Goal: Check status: Check status

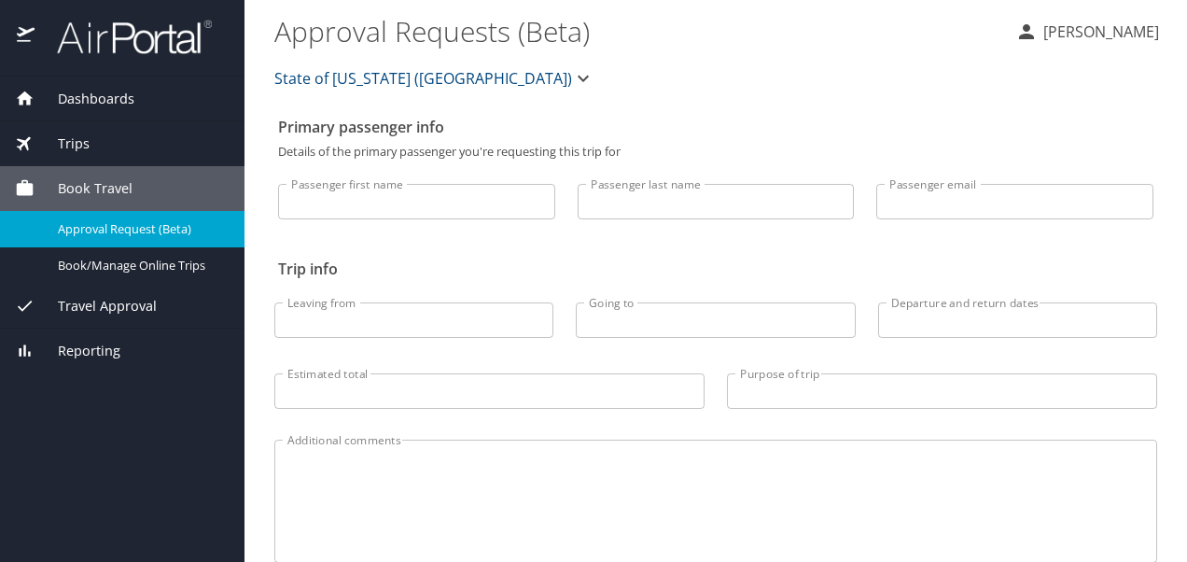
click at [116, 97] on span "Dashboards" at bounding box center [85, 99] width 100 height 21
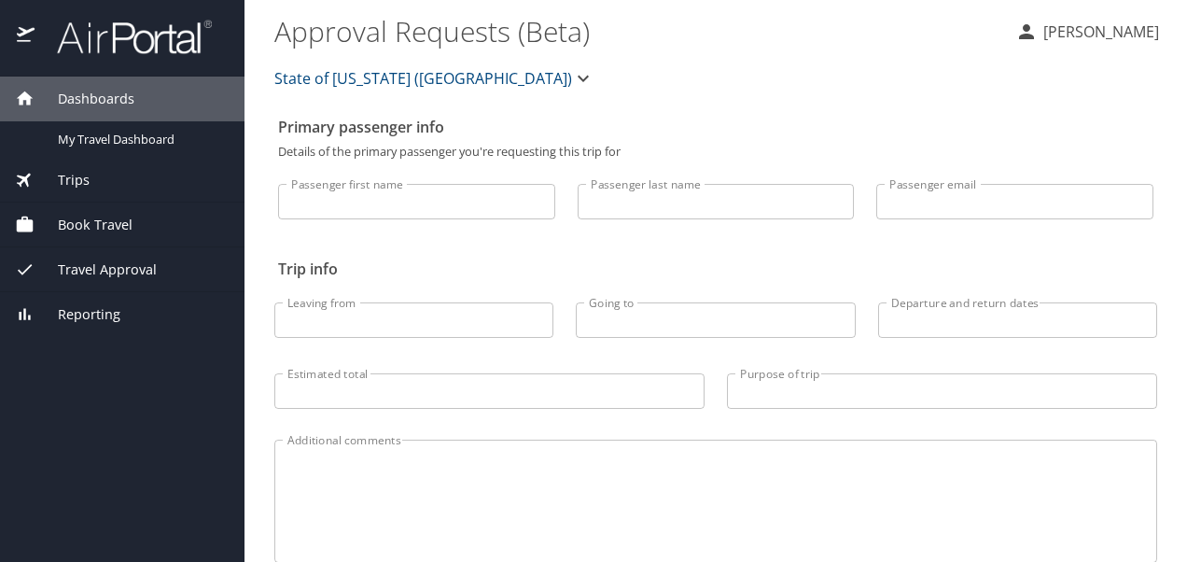
click at [39, 96] on span "Dashboards" at bounding box center [85, 99] width 100 height 21
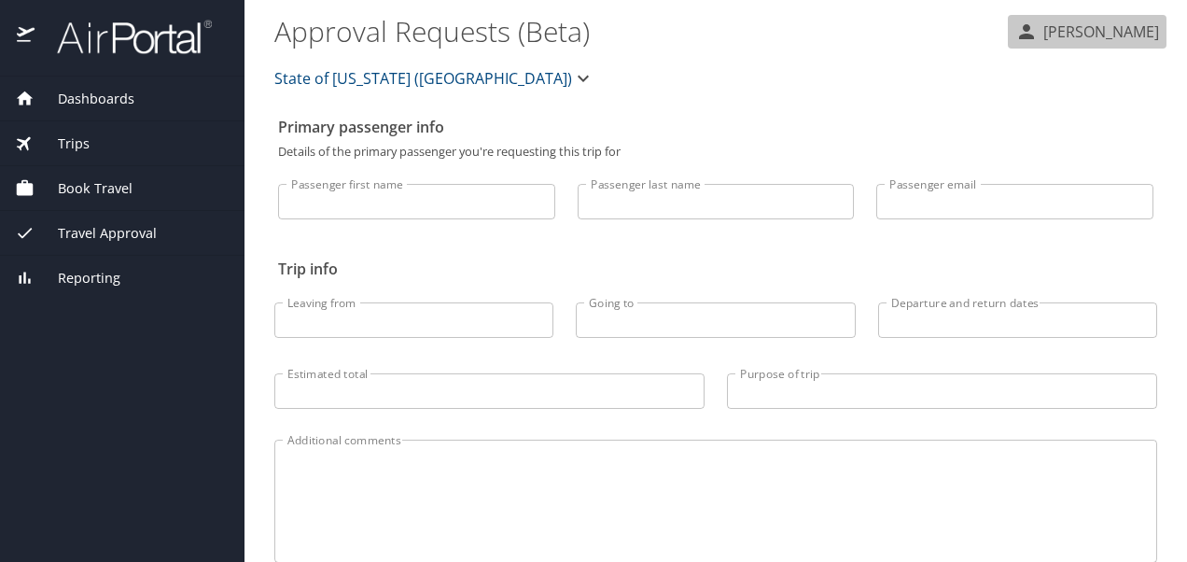
click at [1019, 38] on icon "button" at bounding box center [1026, 31] width 15 height 15
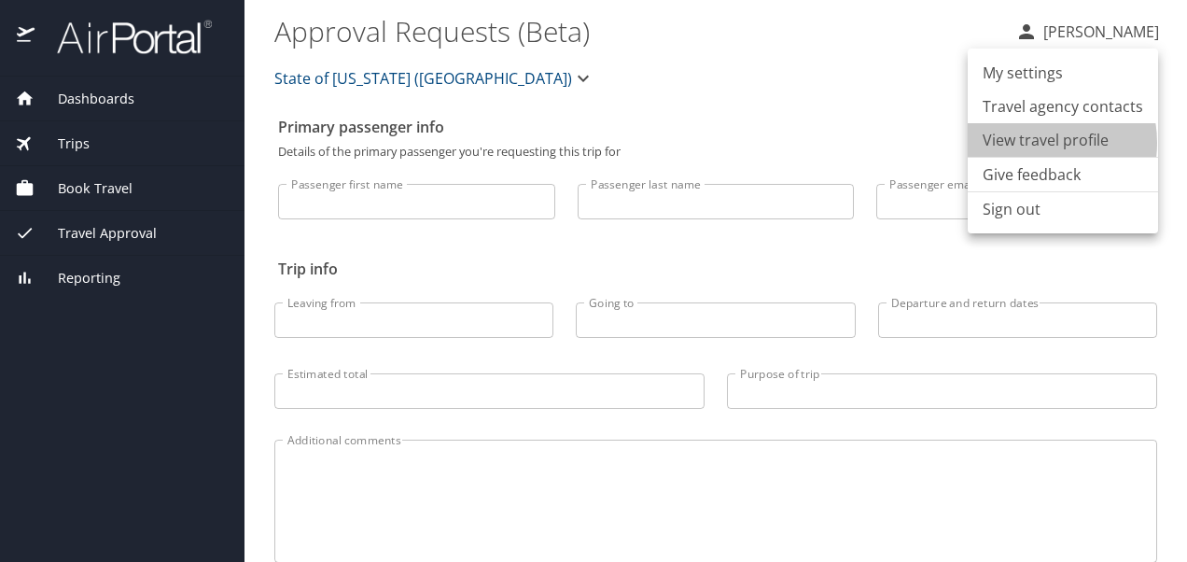
click at [1032, 143] on li "View travel profile" at bounding box center [1063, 140] width 190 height 34
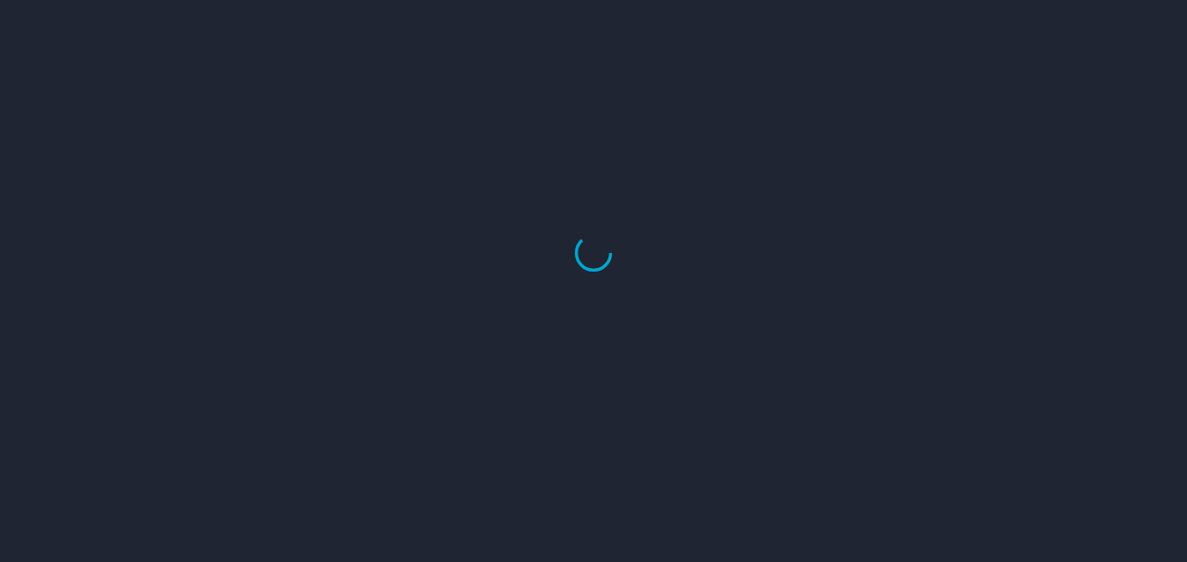
select select "US"
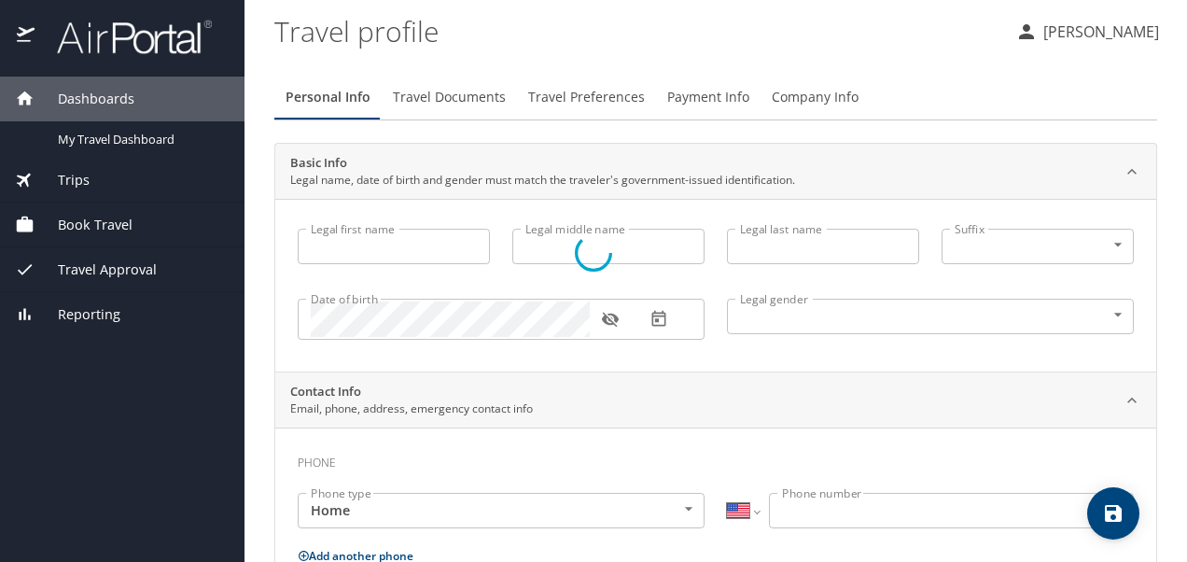
type input "[PERSON_NAME]"
type input "Female"
select select "US"
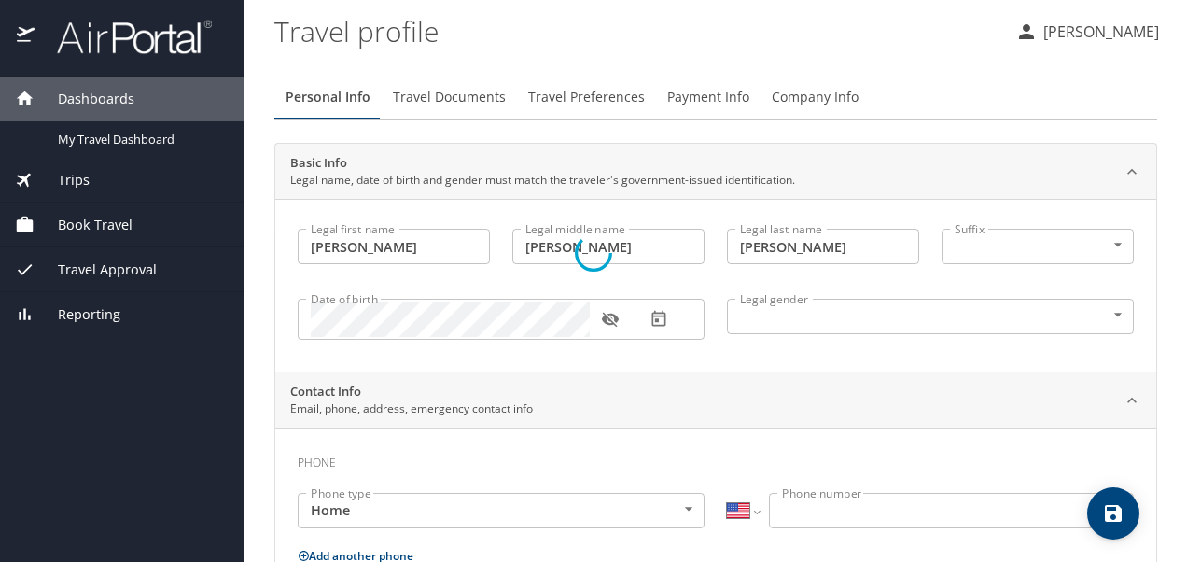
select select "US"
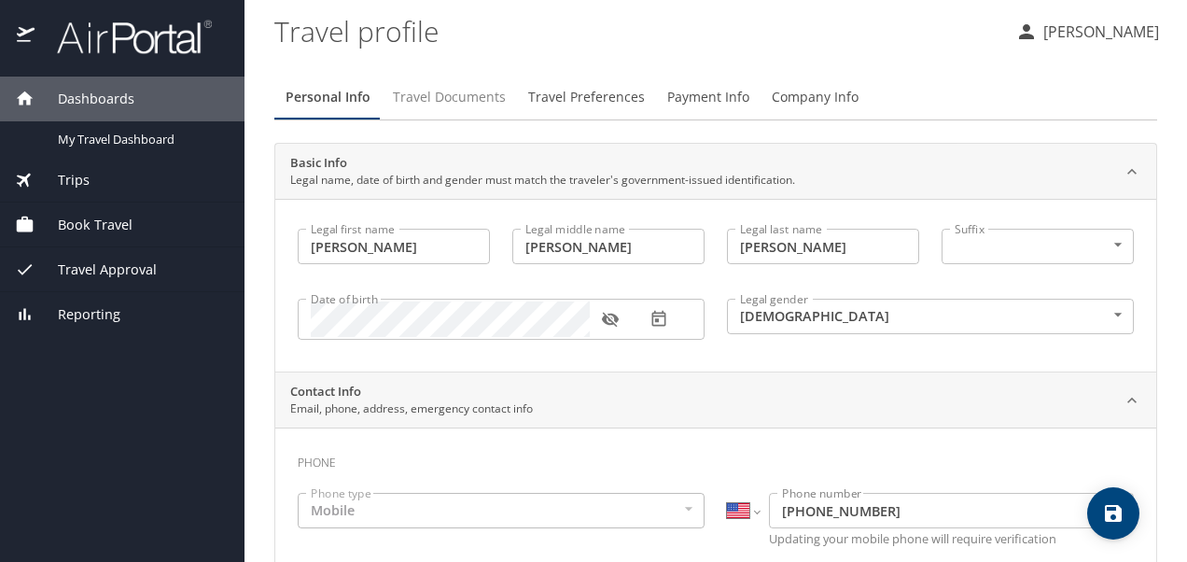
click at [455, 105] on span "Travel Documents" at bounding box center [449, 97] width 113 height 23
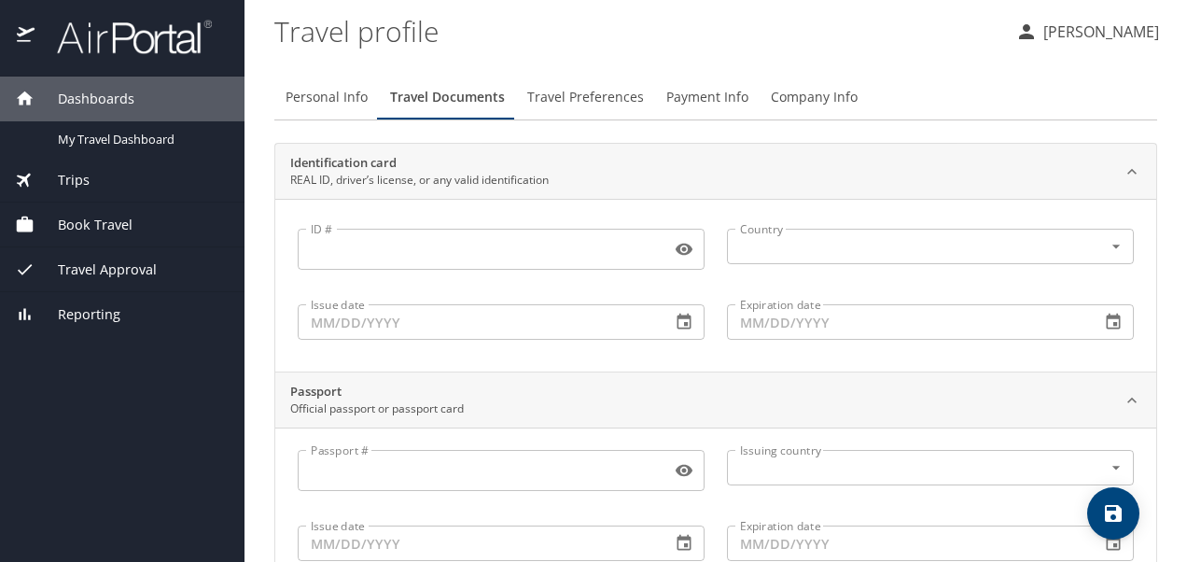
click at [570, 103] on span "Travel Preferences" at bounding box center [585, 97] width 117 height 23
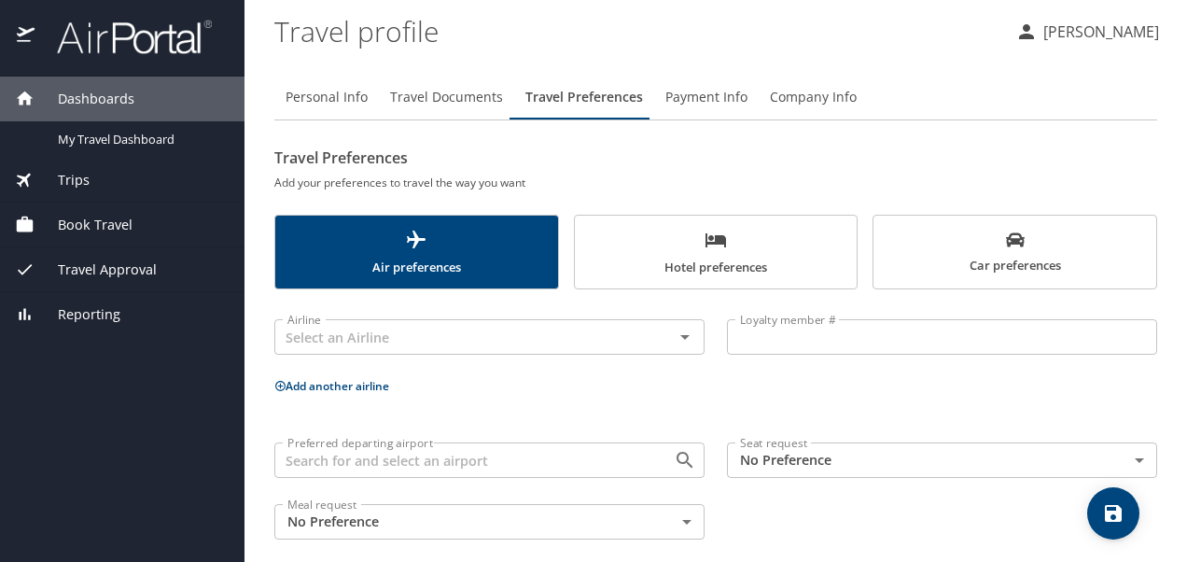
click at [702, 93] on span "Payment Info" at bounding box center [707, 97] width 82 height 23
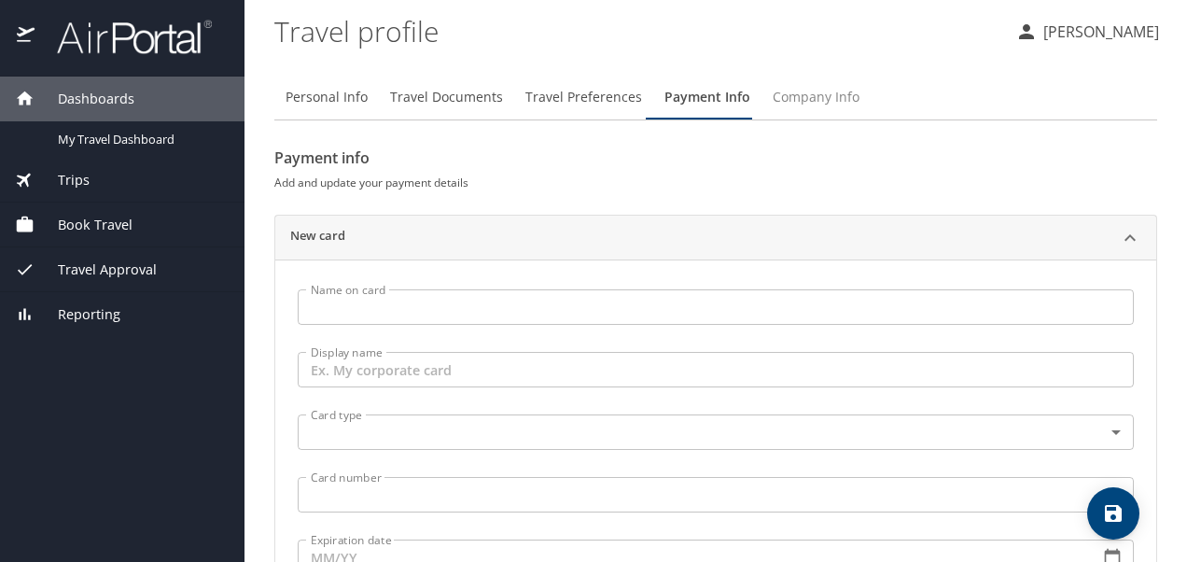
click at [814, 88] on span "Company Info" at bounding box center [816, 97] width 87 height 23
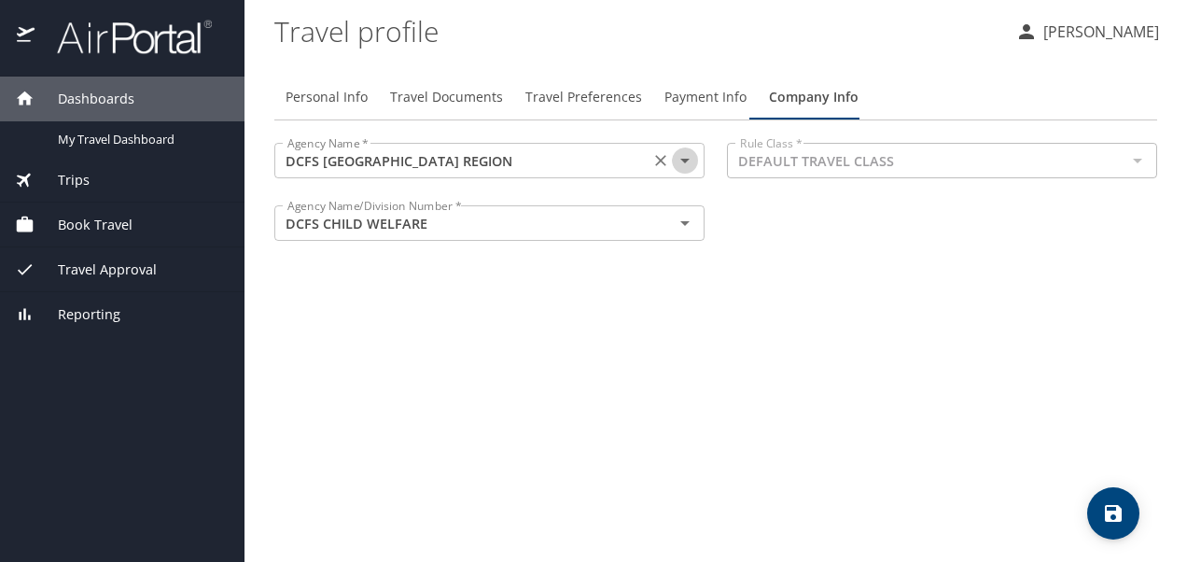
click at [675, 160] on icon "Open" at bounding box center [685, 160] width 22 height 22
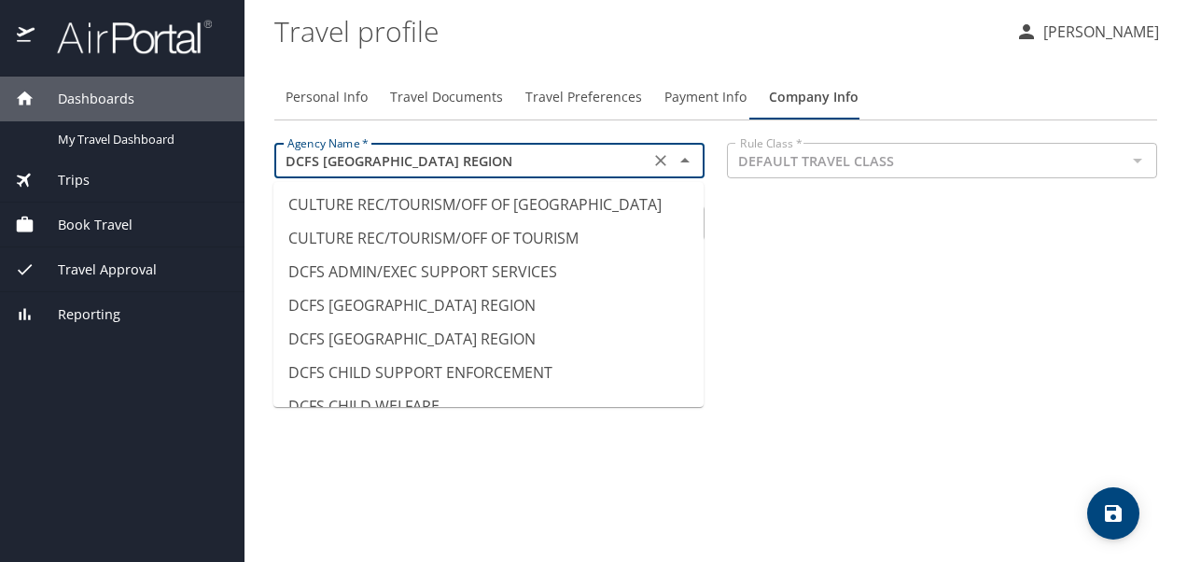
scroll to position [2558, 0]
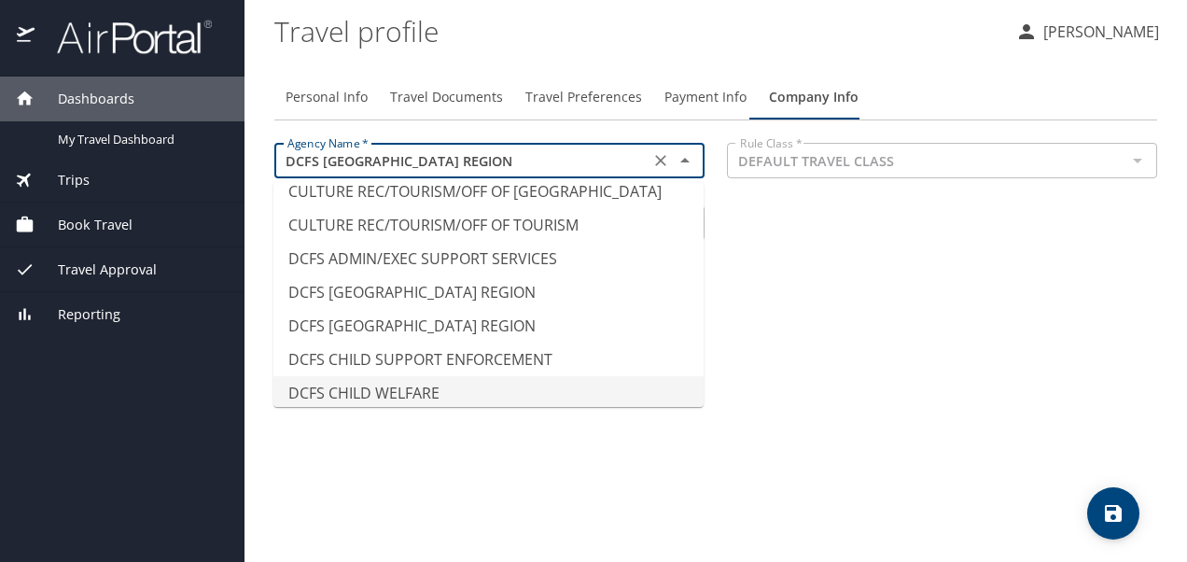
click at [516, 376] on li "DCFS CHILD WELFARE" at bounding box center [489, 393] width 430 height 34
type input "DCFS CHILD WELFARE"
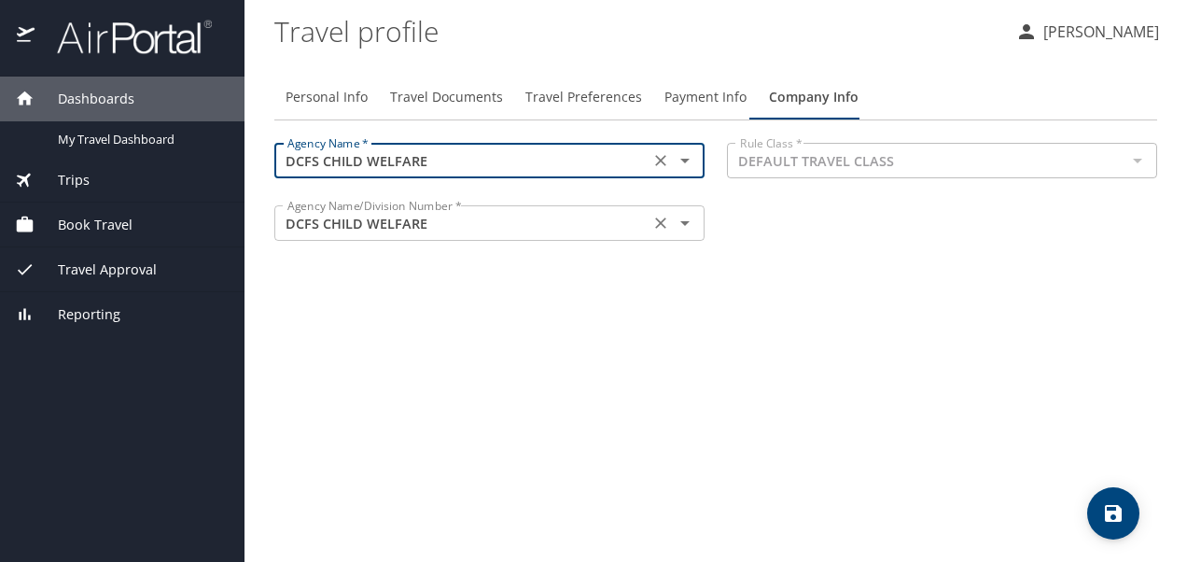
click at [685, 230] on icon "Open" at bounding box center [685, 223] width 22 height 22
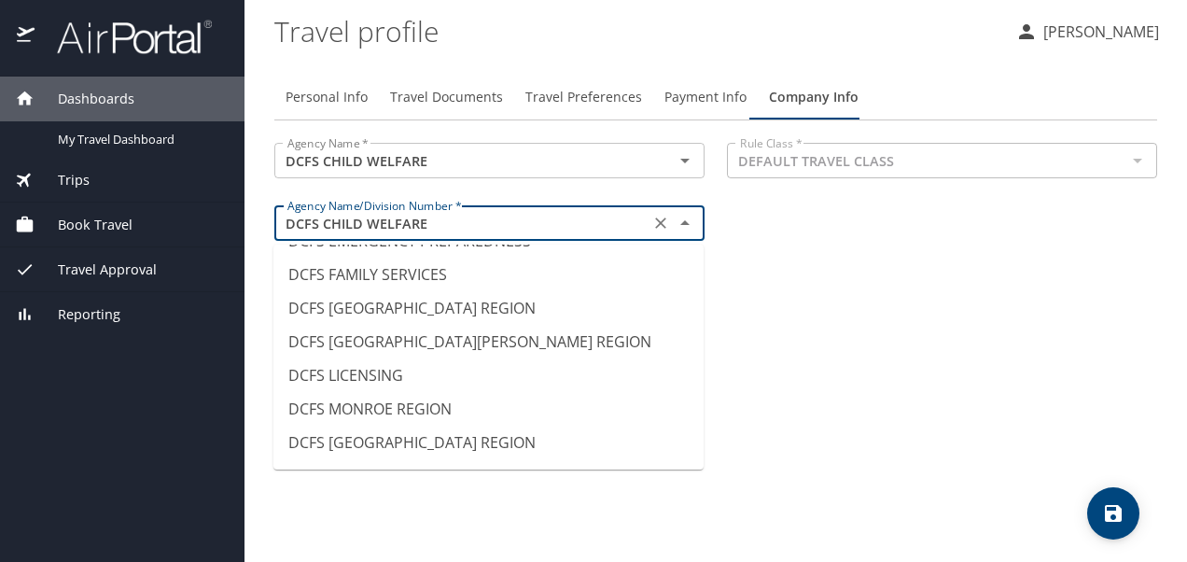
scroll to position [2937, 0]
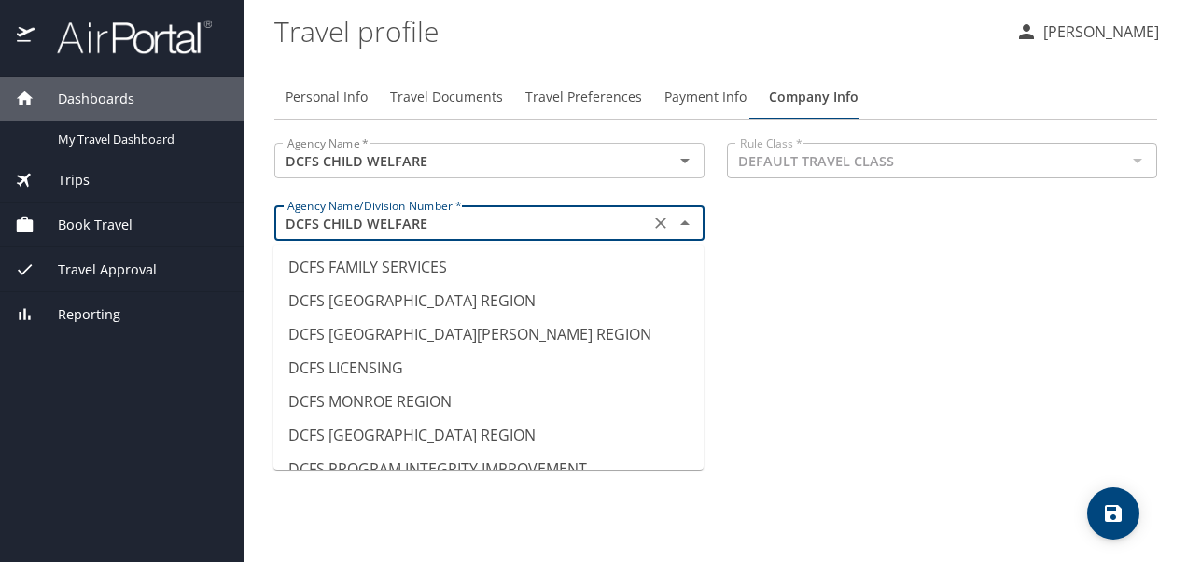
click at [444, 285] on li "DCFS [GEOGRAPHIC_DATA] REGION" at bounding box center [489, 301] width 430 height 34
type input "DCFS [GEOGRAPHIC_DATA] REGION"
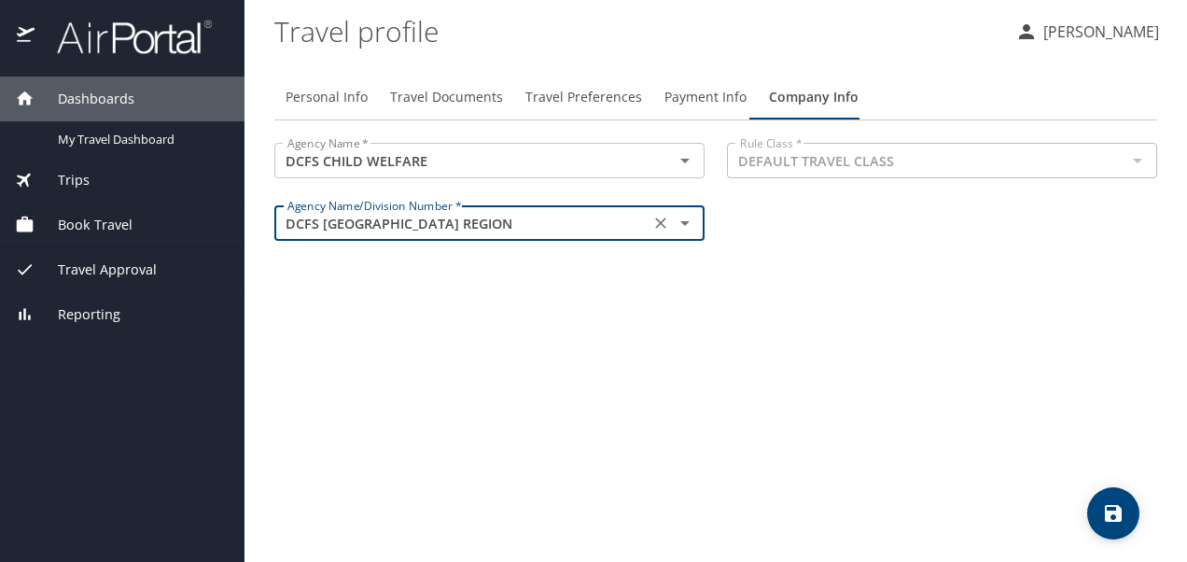
click at [695, 312] on div "Personal Info Travel Documents Travel Preferences Payment Info Company Info Age…" at bounding box center [715, 311] width 883 height 502
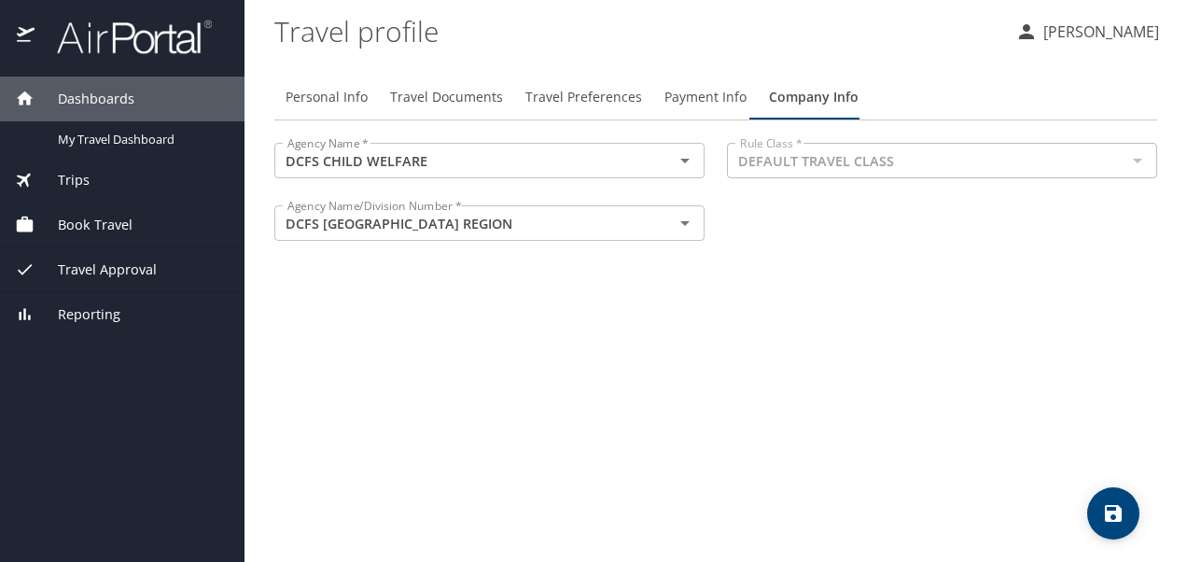
click at [1116, 514] on icon "save" at bounding box center [1113, 513] width 17 height 17
click at [777, 274] on div "Personal Info Travel Documents Travel Preferences Payment Info Company Info Age…" at bounding box center [715, 311] width 883 height 502
click at [883, 286] on div "Personal Info Travel Documents Travel Preferences Payment Info Company Info Age…" at bounding box center [715, 311] width 883 height 502
click at [112, 226] on span "Book Travel" at bounding box center [84, 225] width 98 height 21
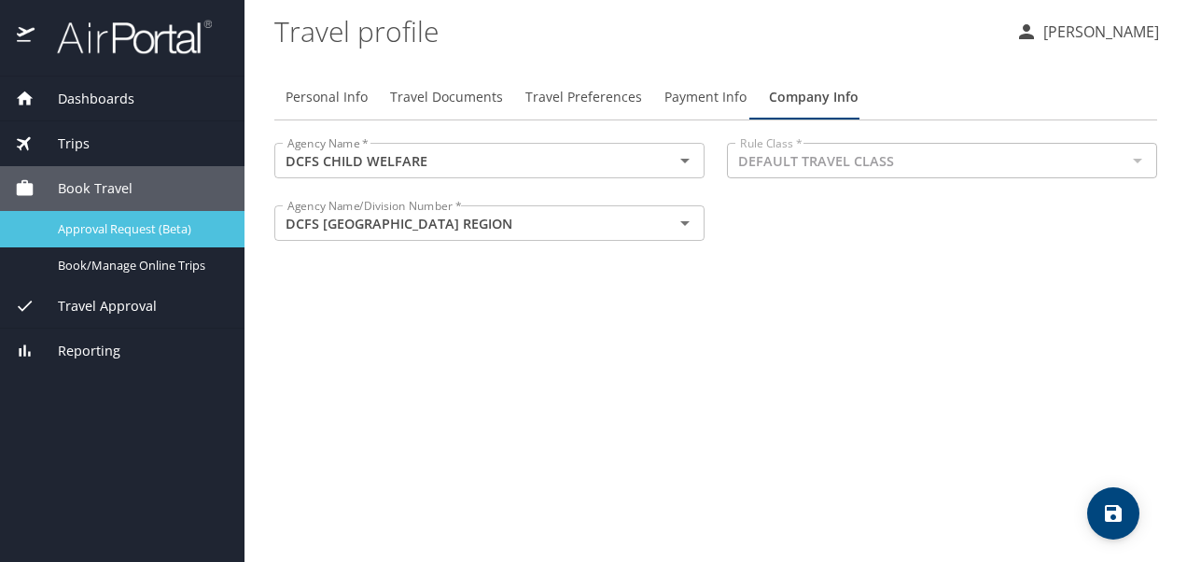
click at [138, 226] on span "Approval Request (Beta)" at bounding box center [140, 229] width 164 height 18
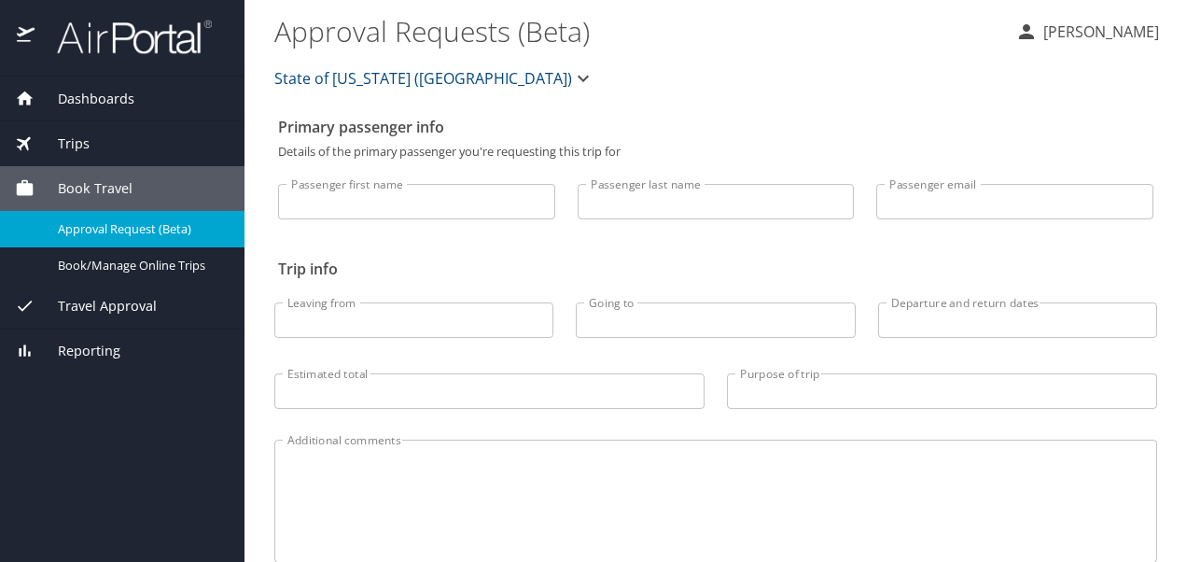
click at [105, 95] on span "Dashboards" at bounding box center [85, 99] width 100 height 21
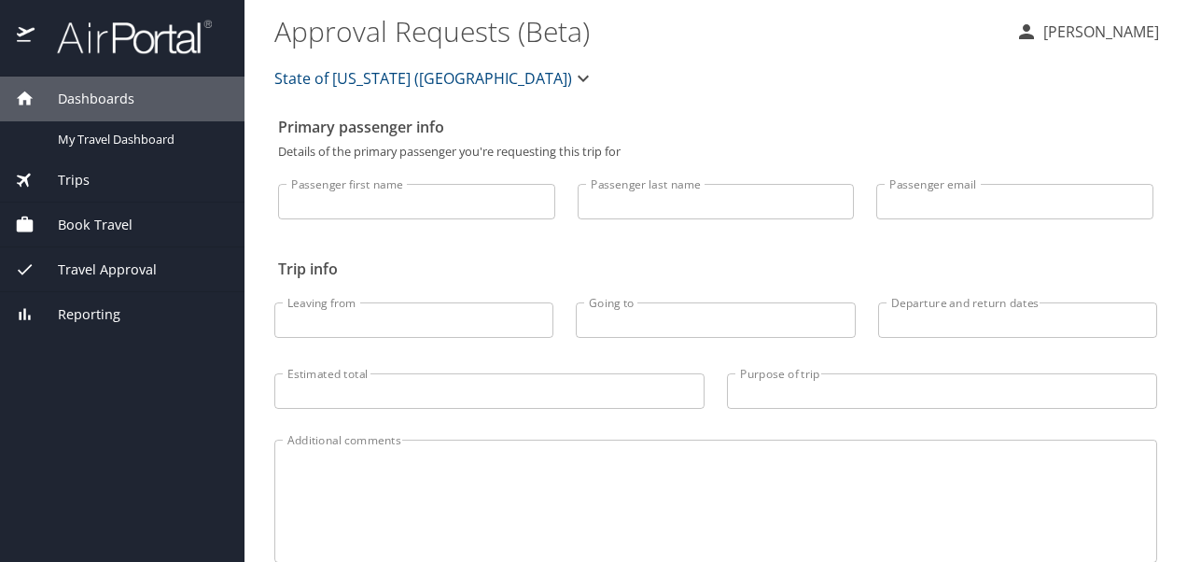
click at [28, 97] on icon at bounding box center [25, 98] width 16 height 14
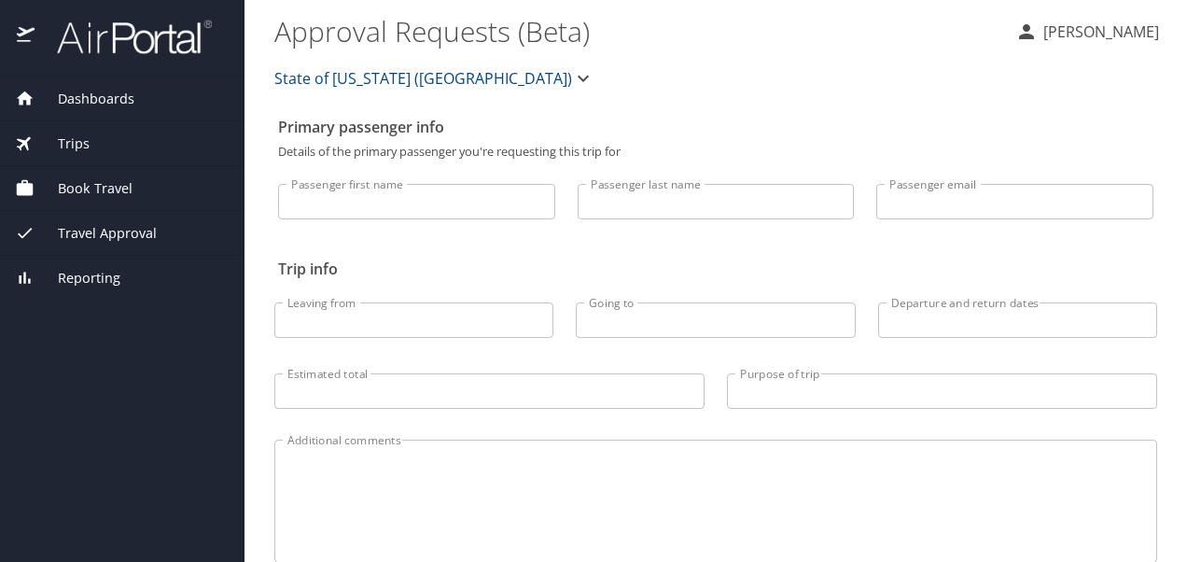
click at [41, 105] on span "Dashboards" at bounding box center [85, 99] width 100 height 21
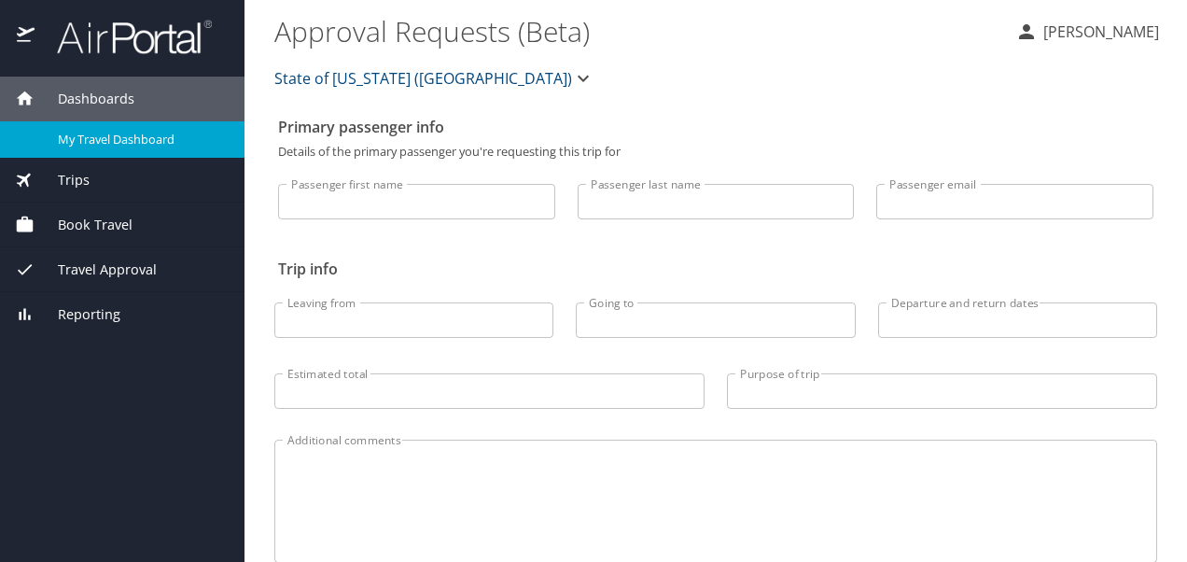
click at [95, 149] on link "My Travel Dashboard" at bounding box center [122, 139] width 245 height 36
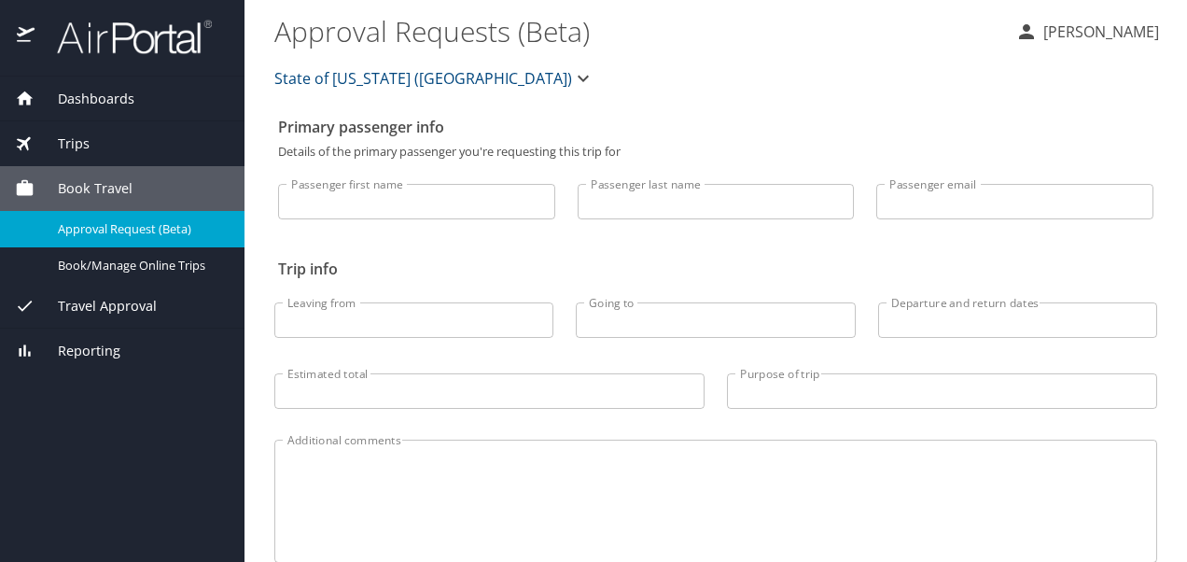
click at [142, 98] on div "Dashboards" at bounding box center [122, 99] width 215 height 21
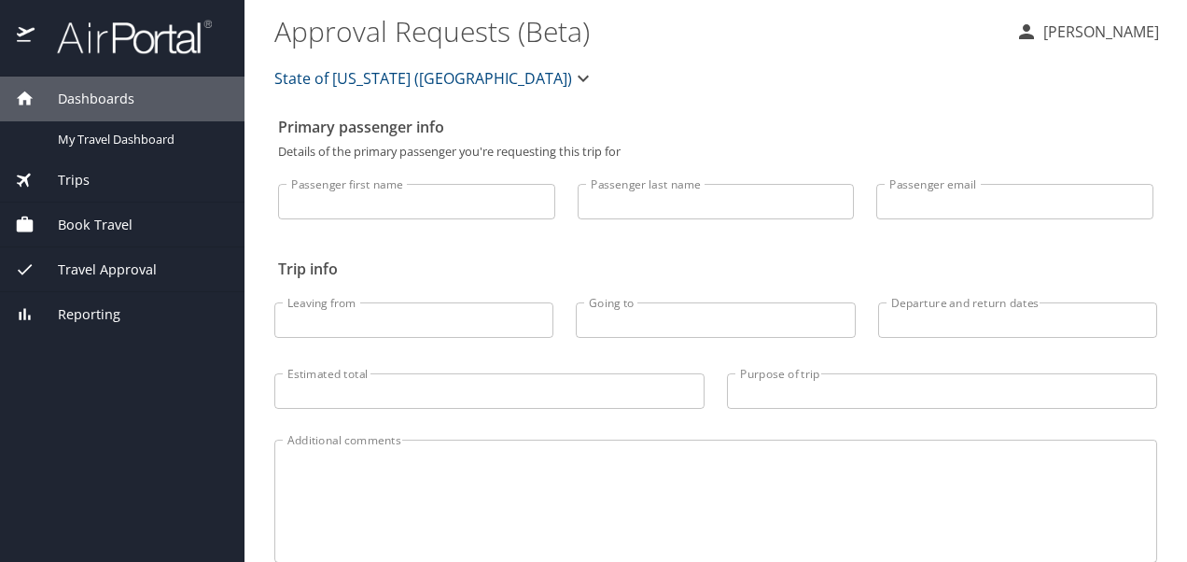
click at [78, 100] on span "Dashboards" at bounding box center [85, 99] width 100 height 21
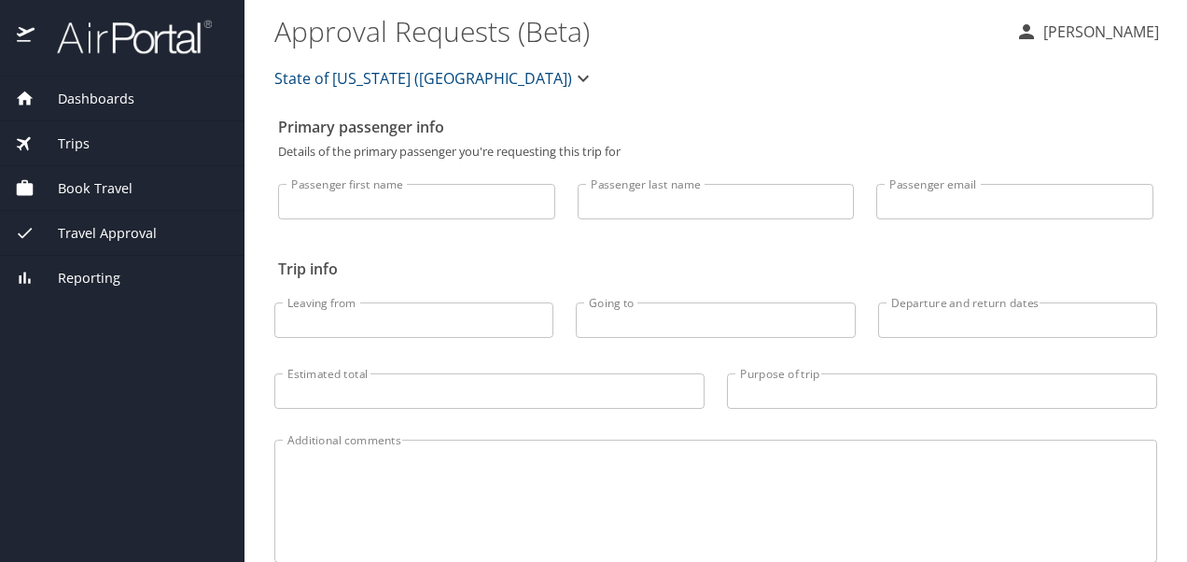
click at [1016, 32] on icon "button" at bounding box center [1027, 32] width 22 height 22
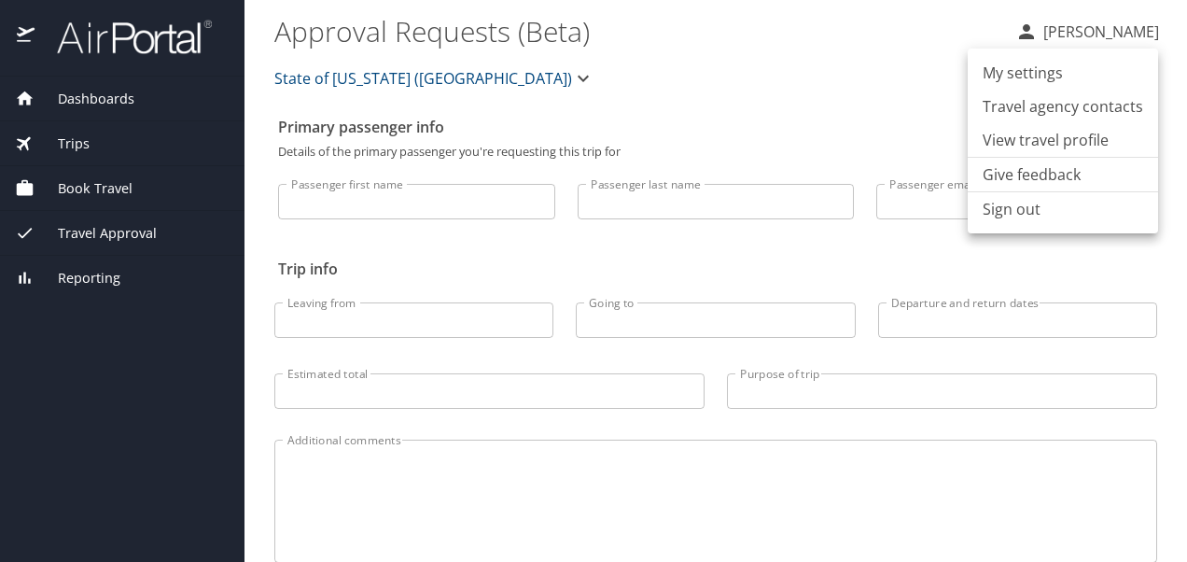
click at [1060, 137] on li "View travel profile" at bounding box center [1063, 140] width 190 height 34
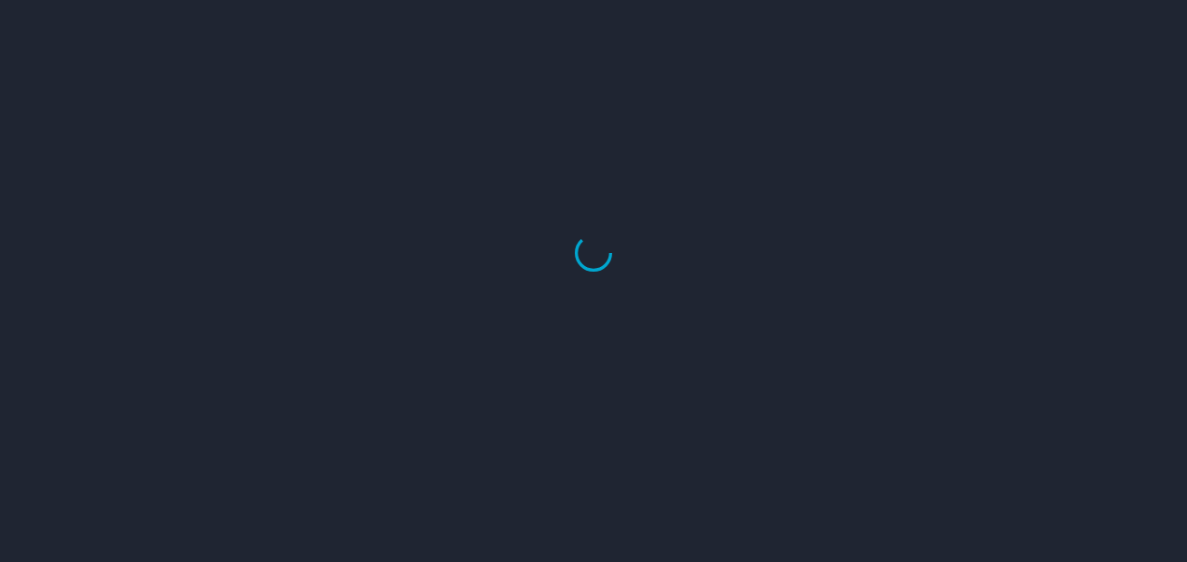
select select "US"
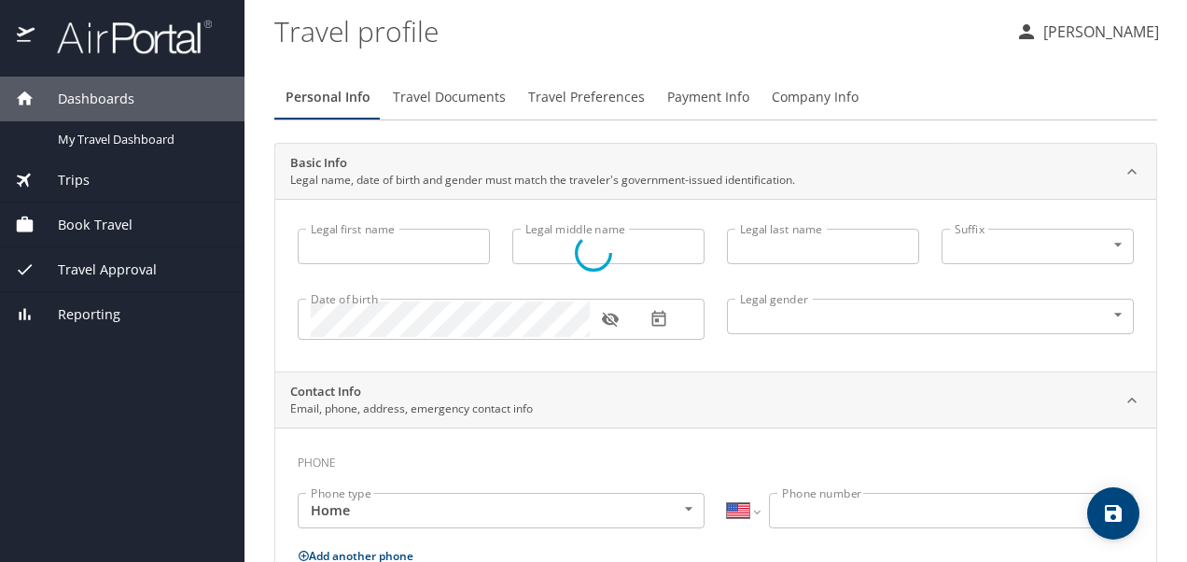
type input "[PERSON_NAME]"
type input "Carmouche"
type input "Female"
select select "US"
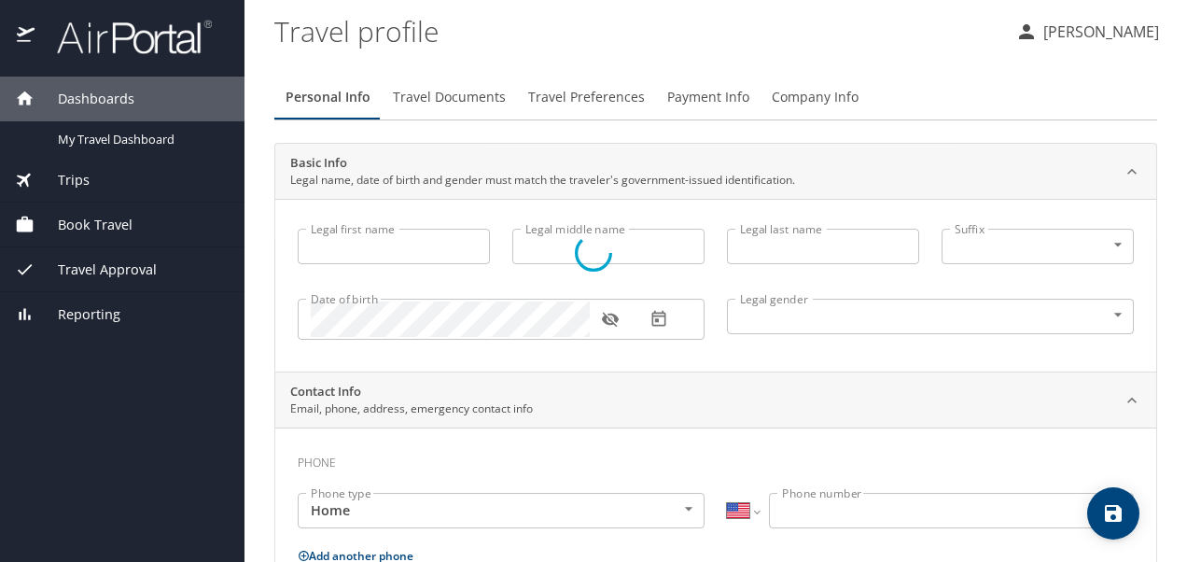
select select "US"
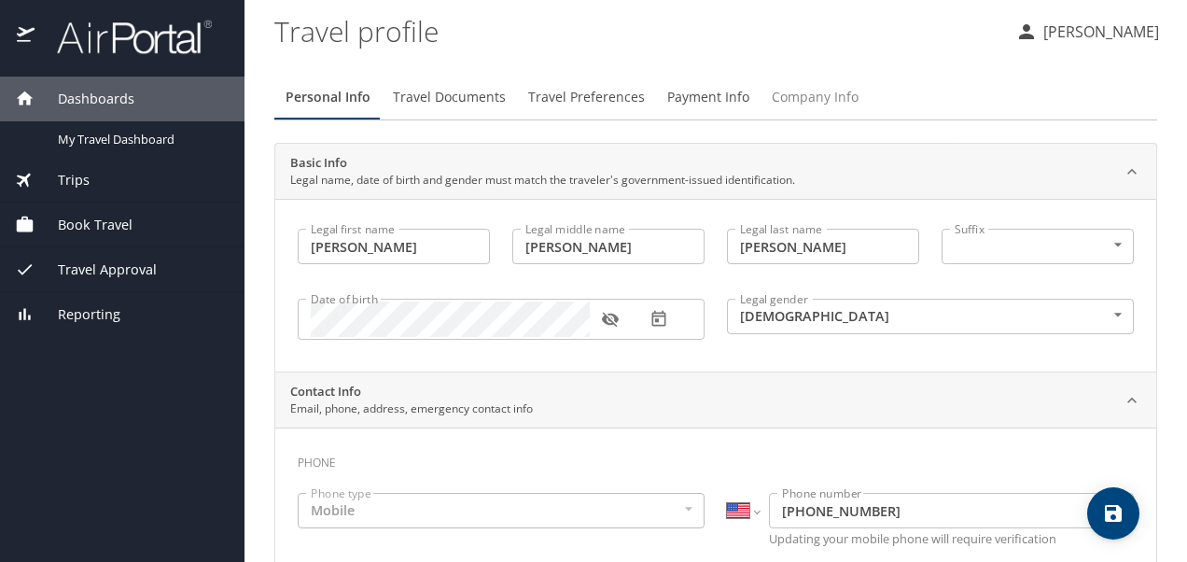
click at [811, 96] on span "Company Info" at bounding box center [815, 97] width 87 height 23
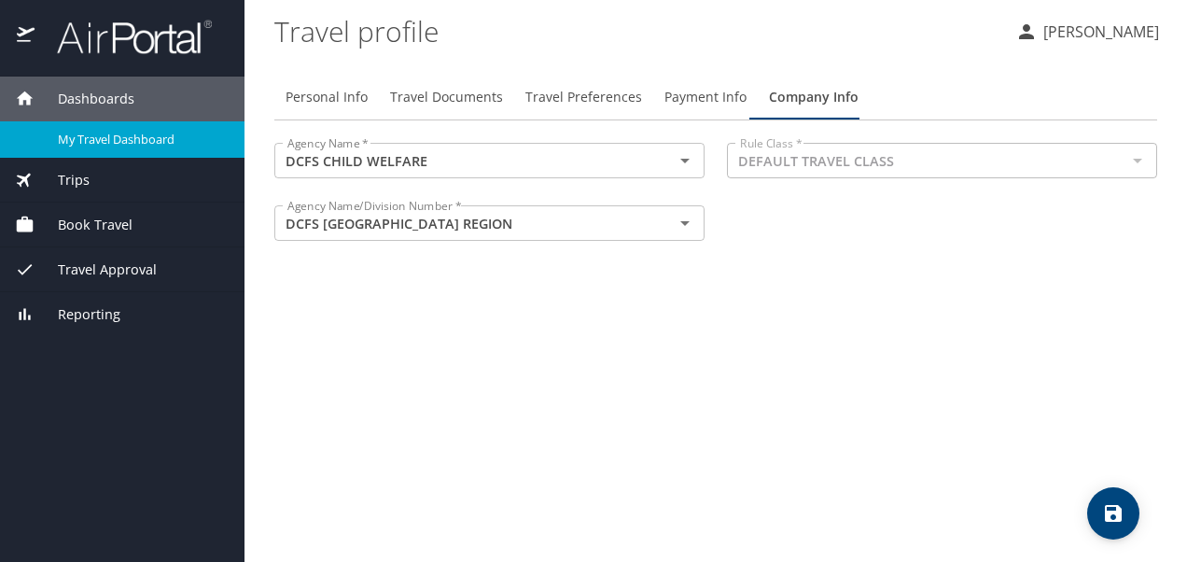
click at [117, 131] on span "My Travel Dashboard" at bounding box center [140, 140] width 164 height 18
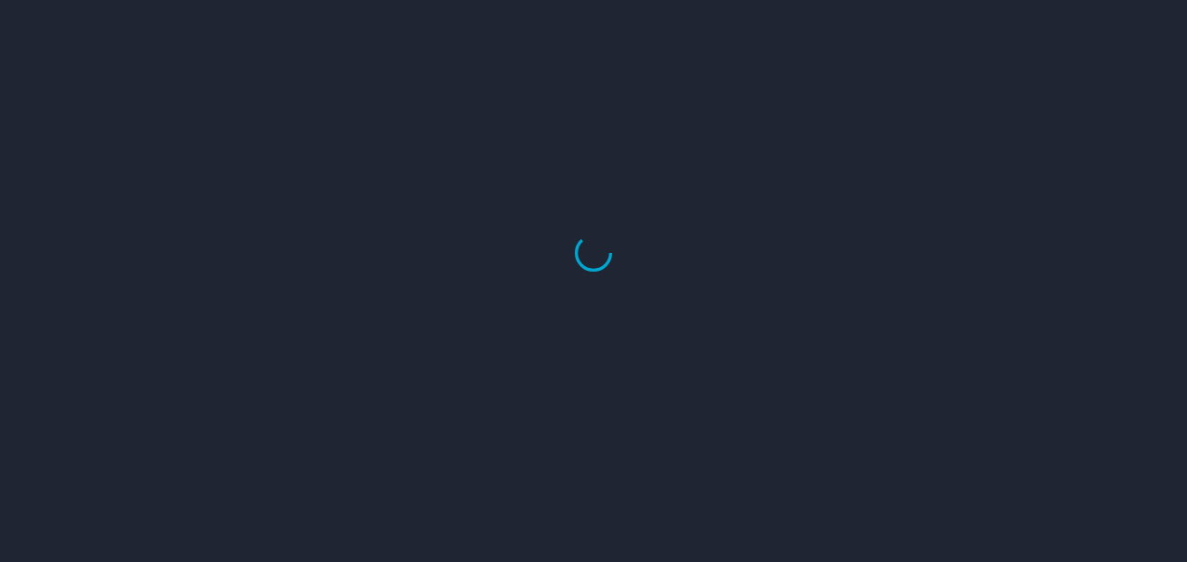
select select "US"
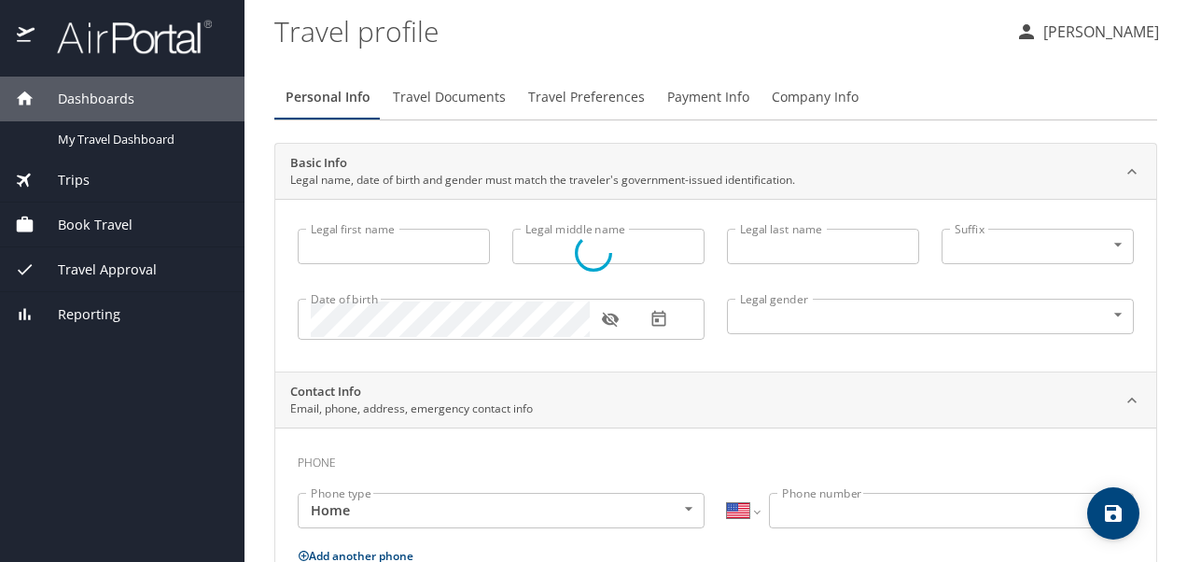
type input "Jasmine"
type input "Nicole"
type input "Carmouche"
type input "Female"
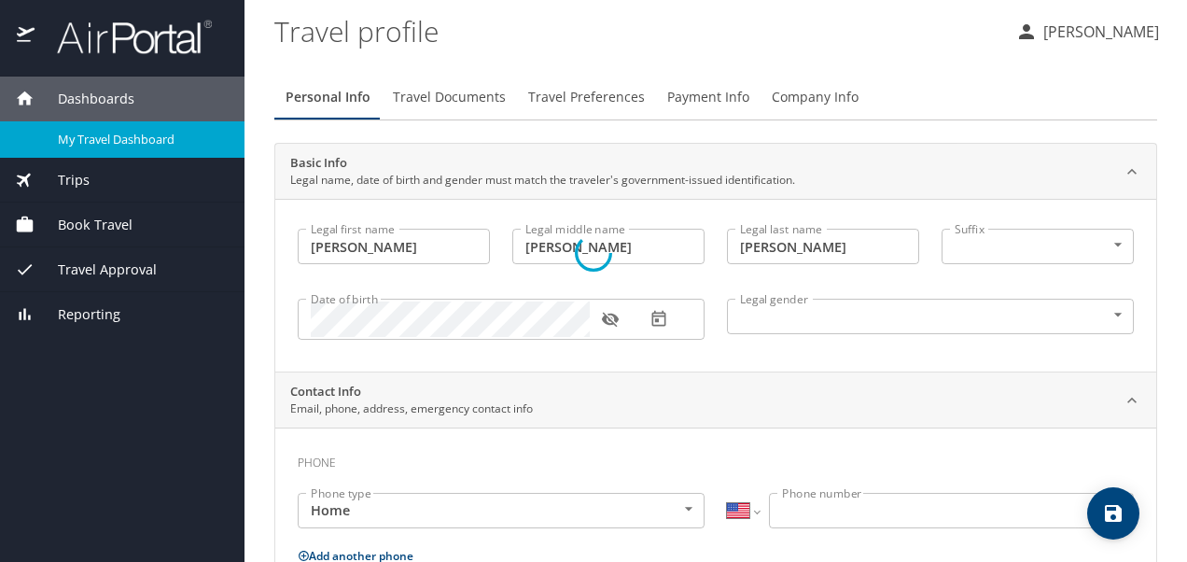
select select "US"
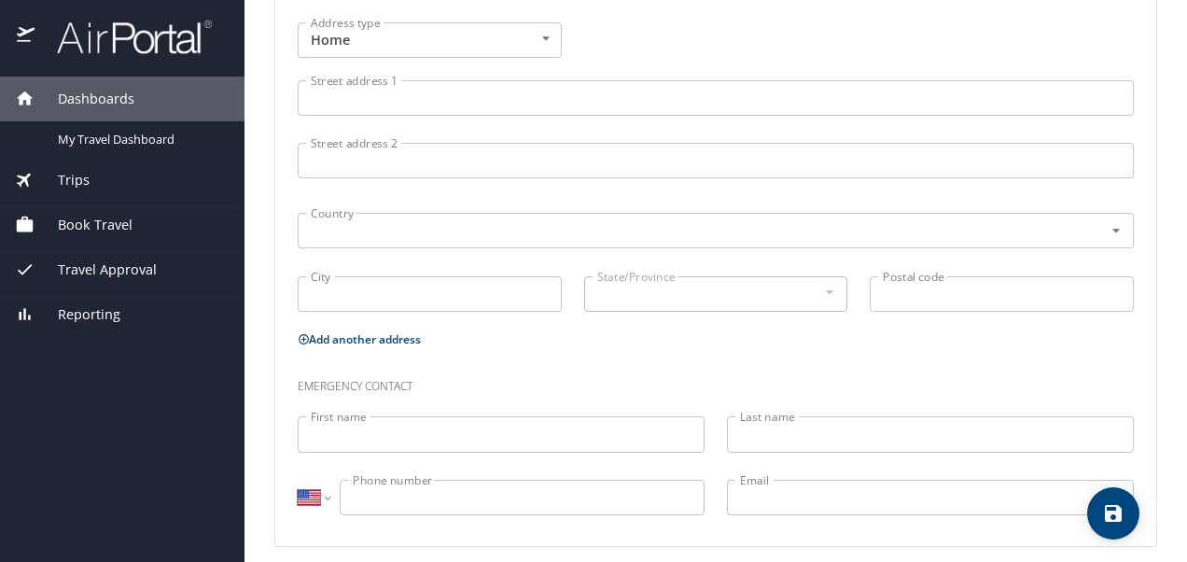
scroll to position [738, 0]
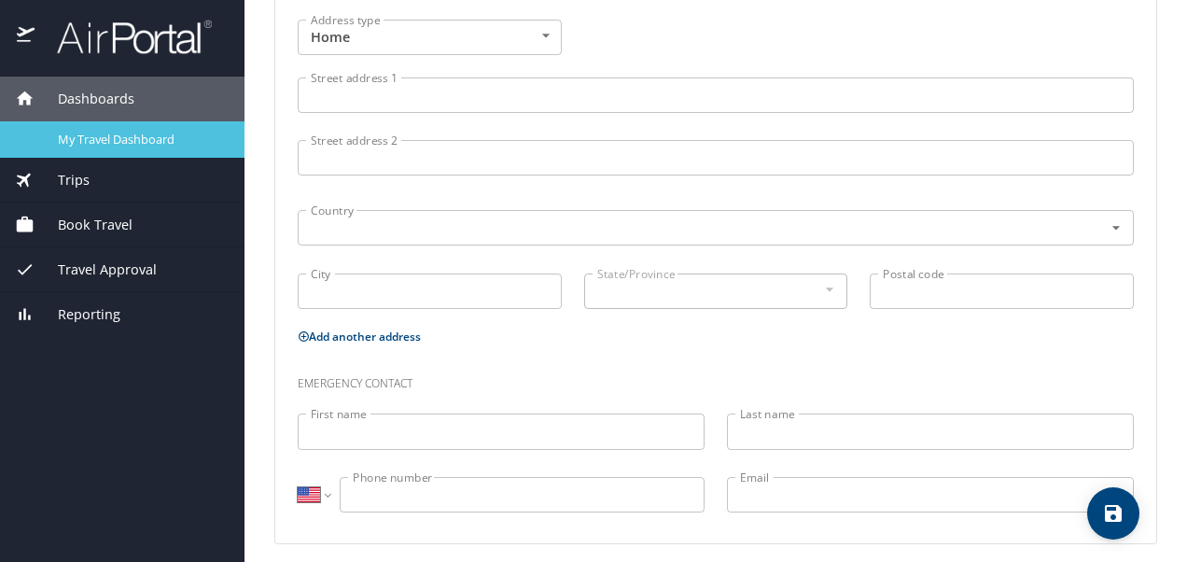
click at [100, 133] on span "My Travel Dashboard" at bounding box center [140, 140] width 164 height 18
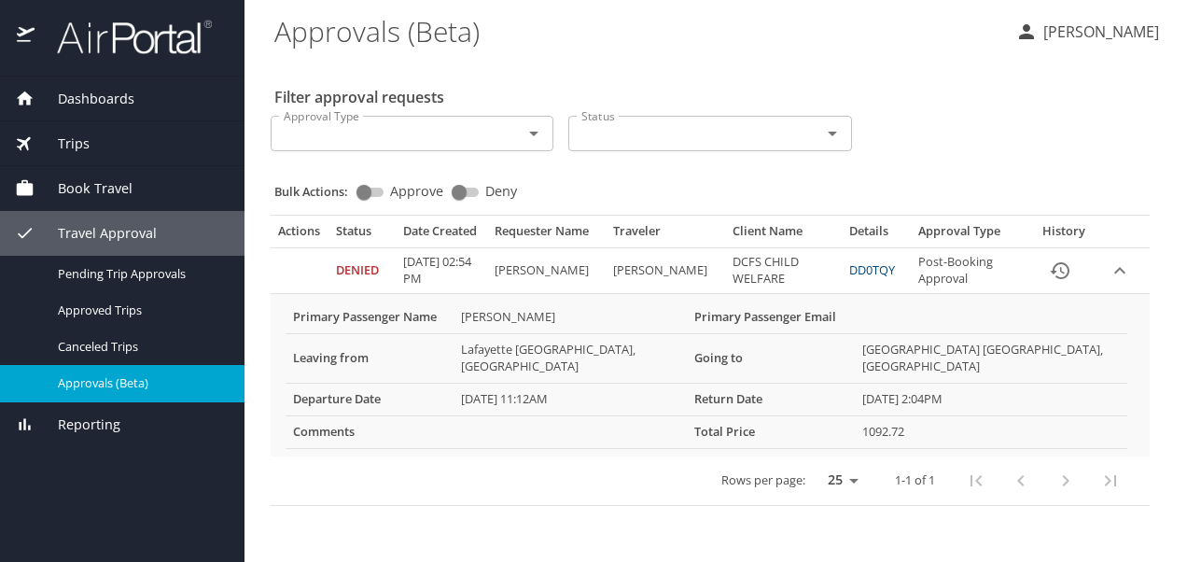
click at [1120, 282] on icon "expand row" at bounding box center [1120, 271] width 22 height 22
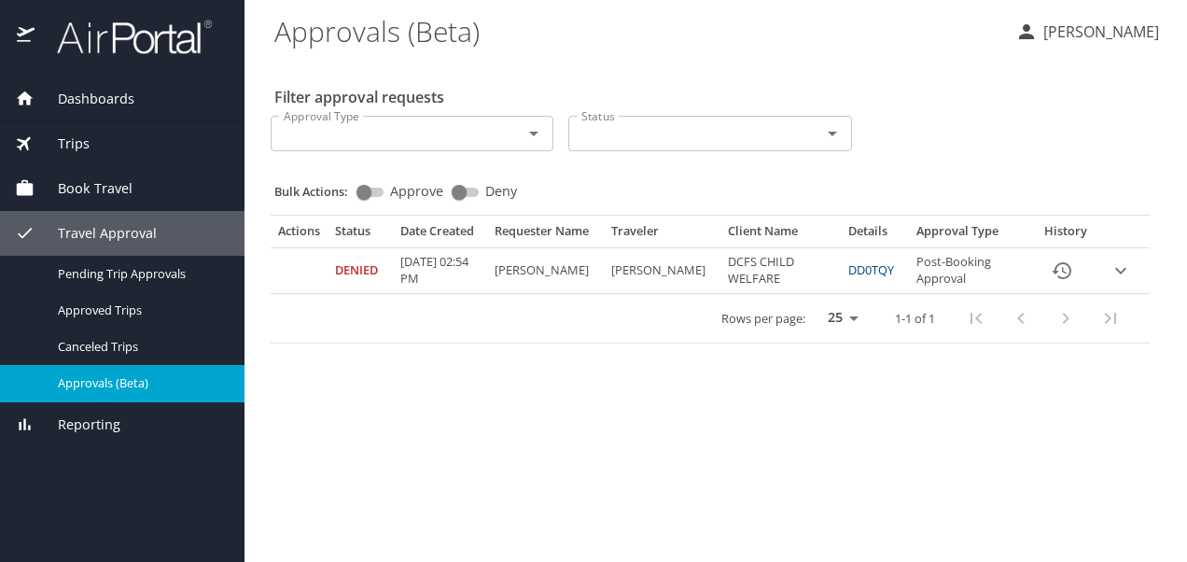
click at [1120, 282] on icon "expand row" at bounding box center [1121, 271] width 22 height 22
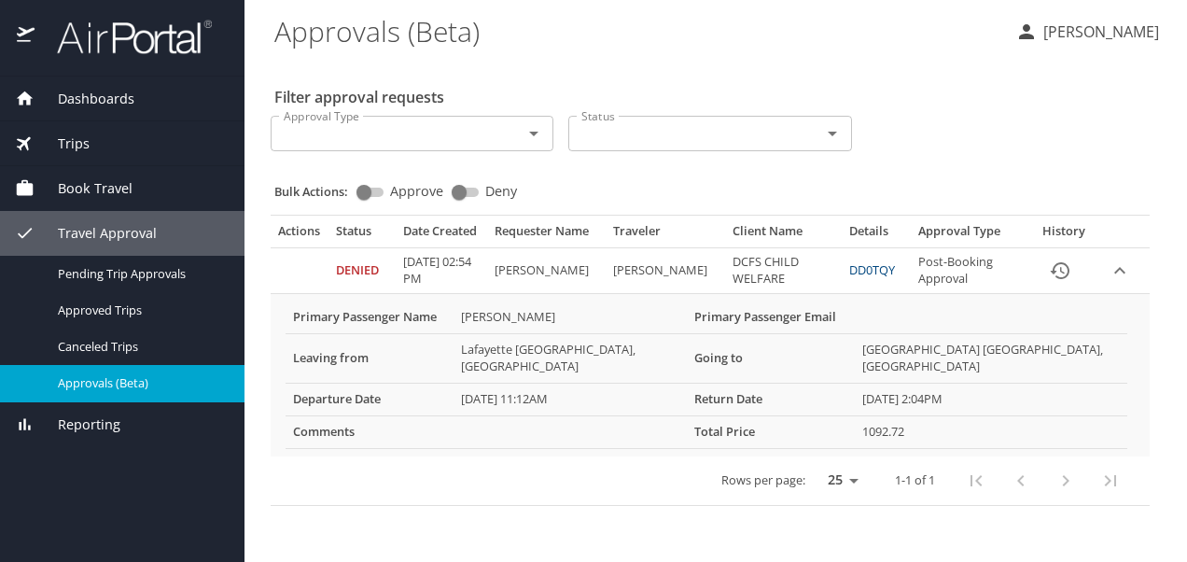
click at [88, 103] on span "Dashboards" at bounding box center [85, 99] width 100 height 21
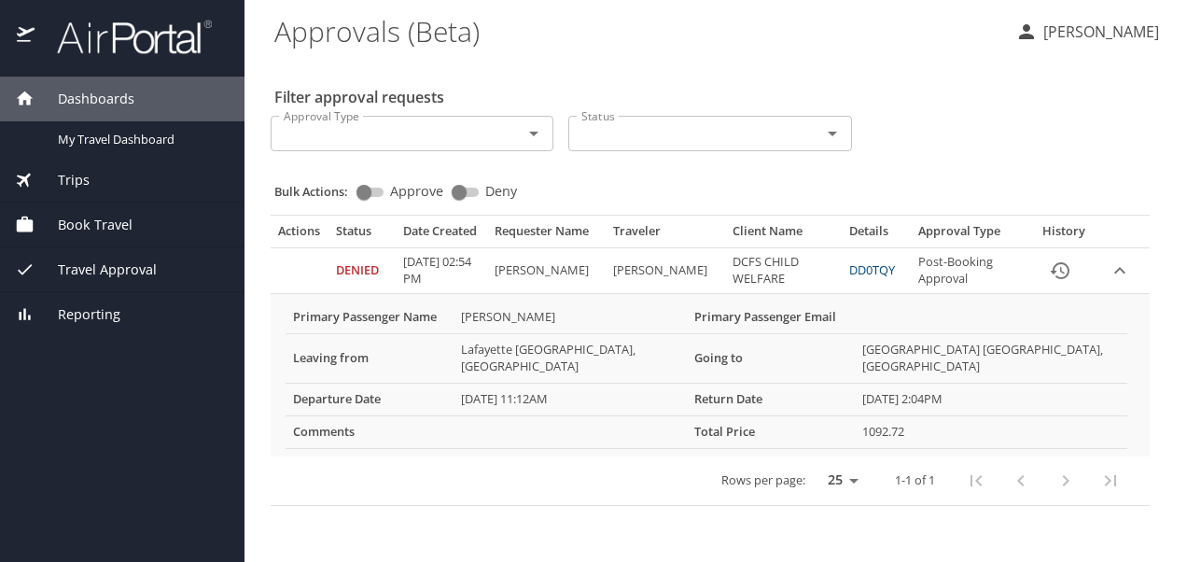
click at [45, 100] on span "Dashboards" at bounding box center [85, 99] width 100 height 21
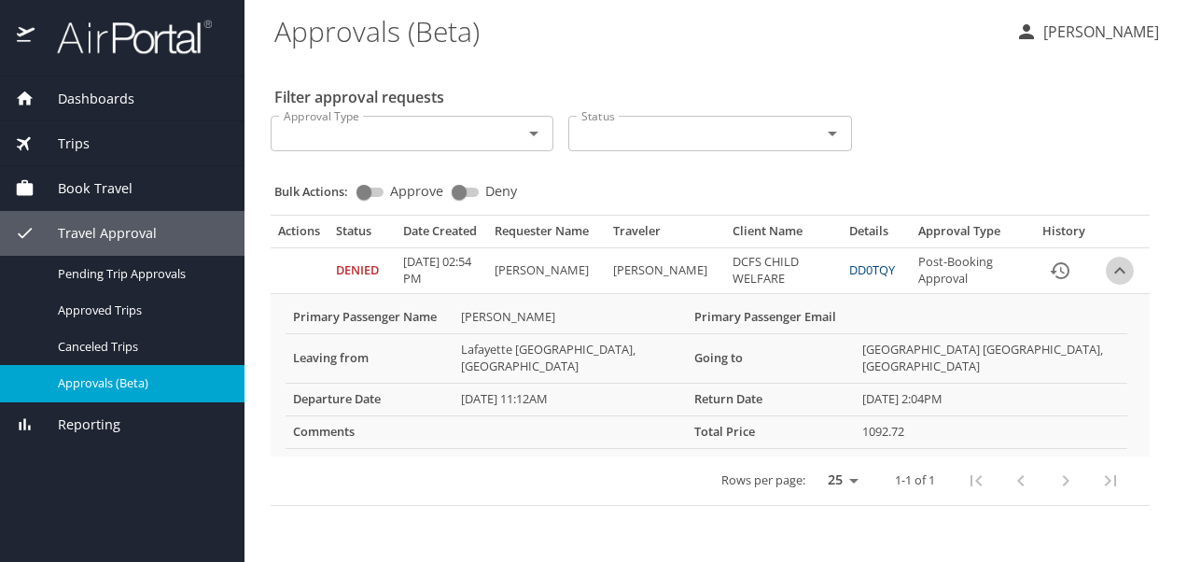
click at [1128, 282] on icon "expand row" at bounding box center [1120, 271] width 22 height 22
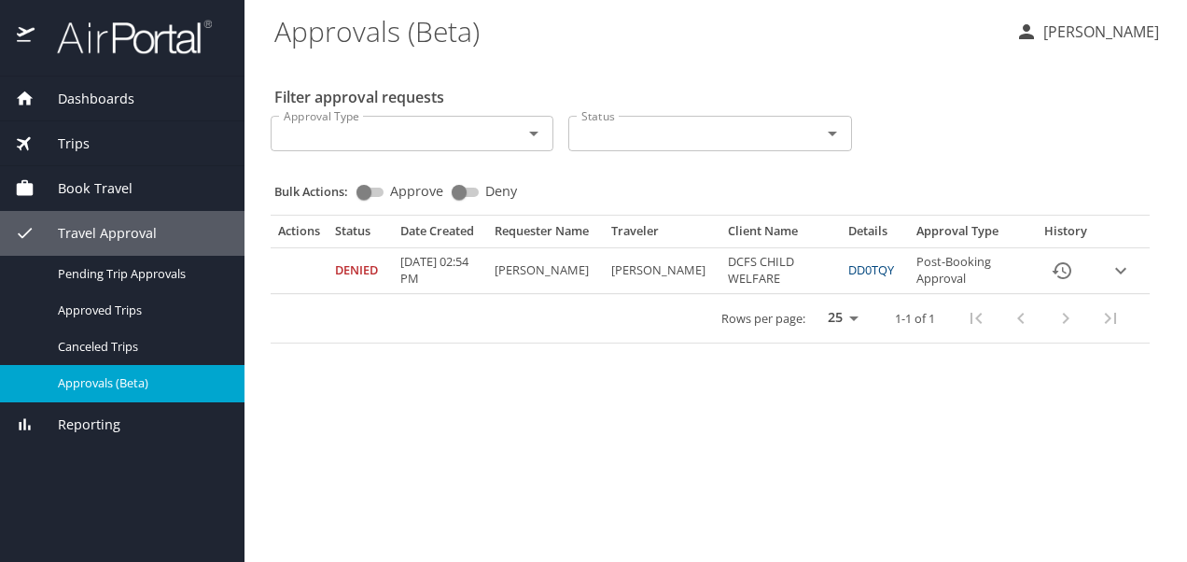
click at [1128, 282] on icon "expand row" at bounding box center [1121, 271] width 22 height 22
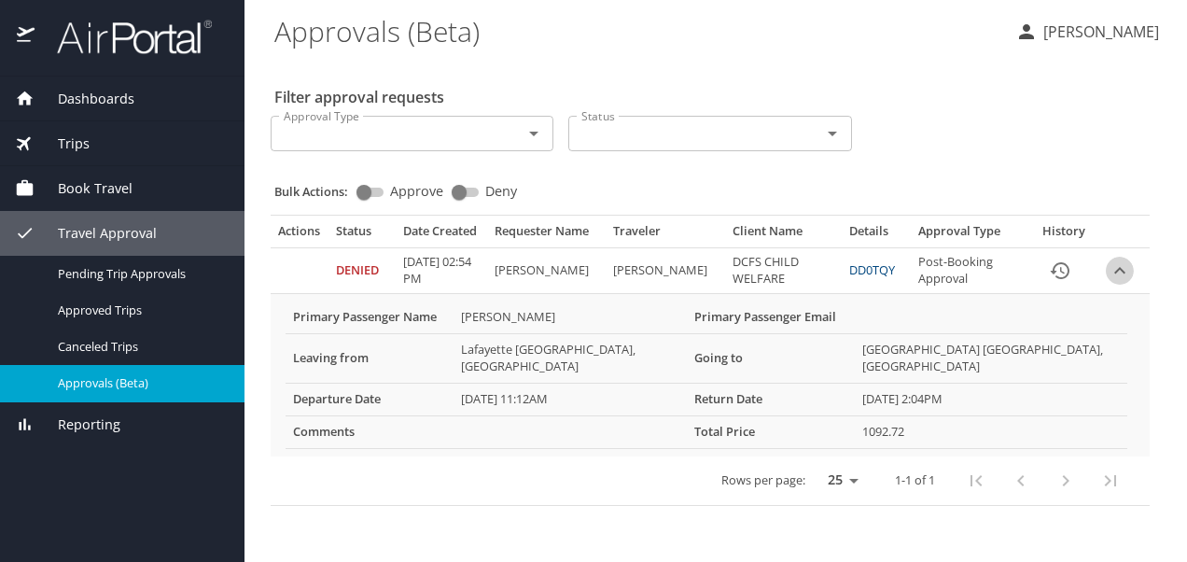
click at [1119, 282] on icon "expand row" at bounding box center [1120, 271] width 22 height 22
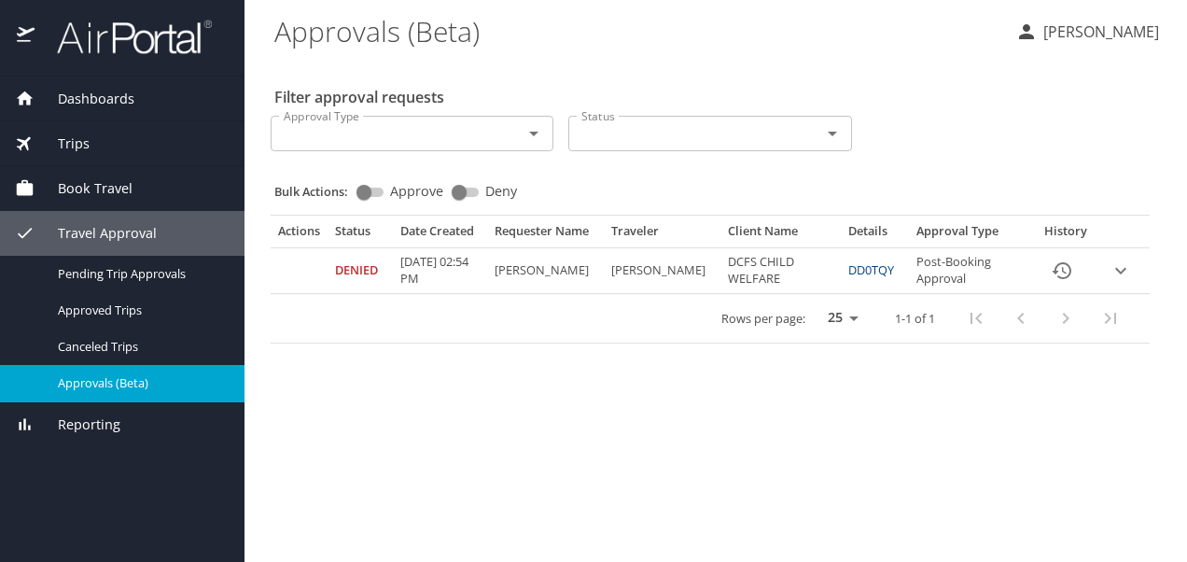
click at [1119, 282] on icon "expand row" at bounding box center [1121, 271] width 22 height 22
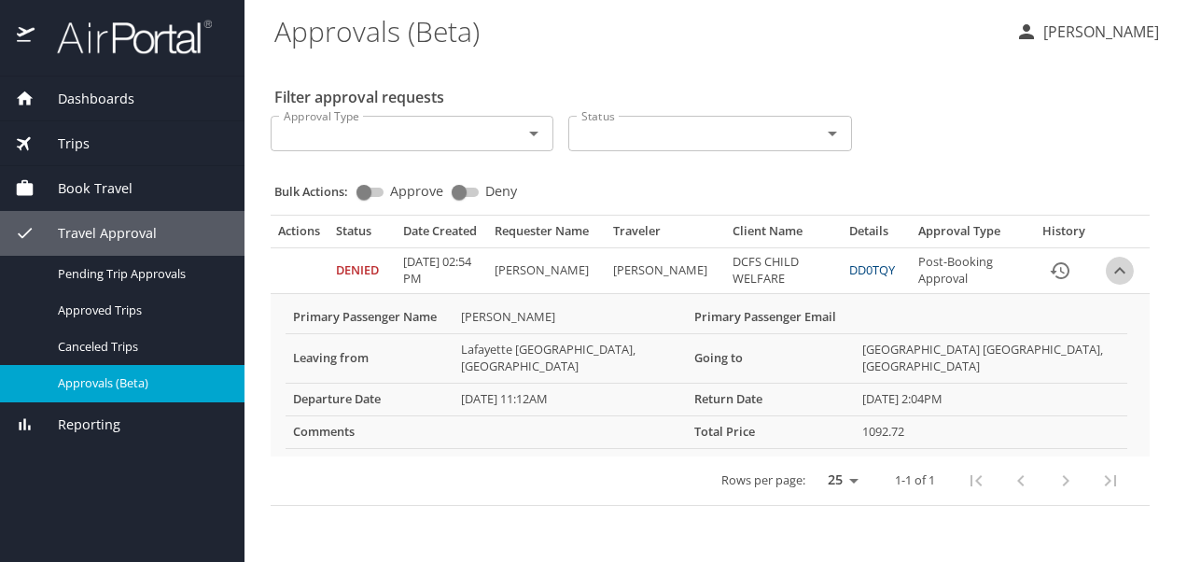
click at [1119, 282] on icon "expand row" at bounding box center [1120, 271] width 22 height 22
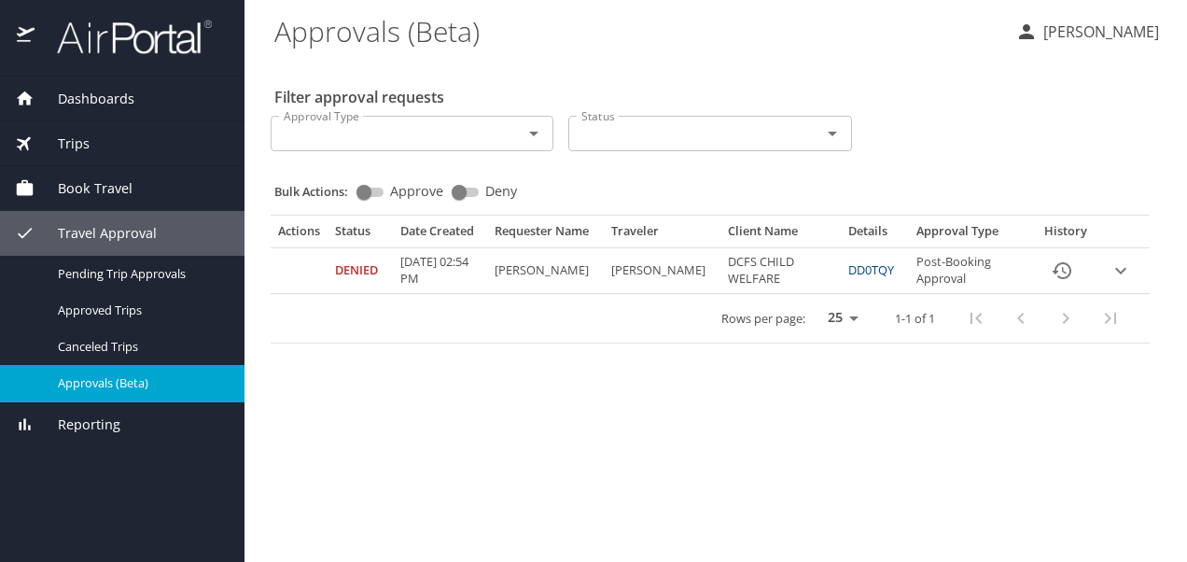
click at [1123, 282] on icon "expand row" at bounding box center [1121, 271] width 22 height 22
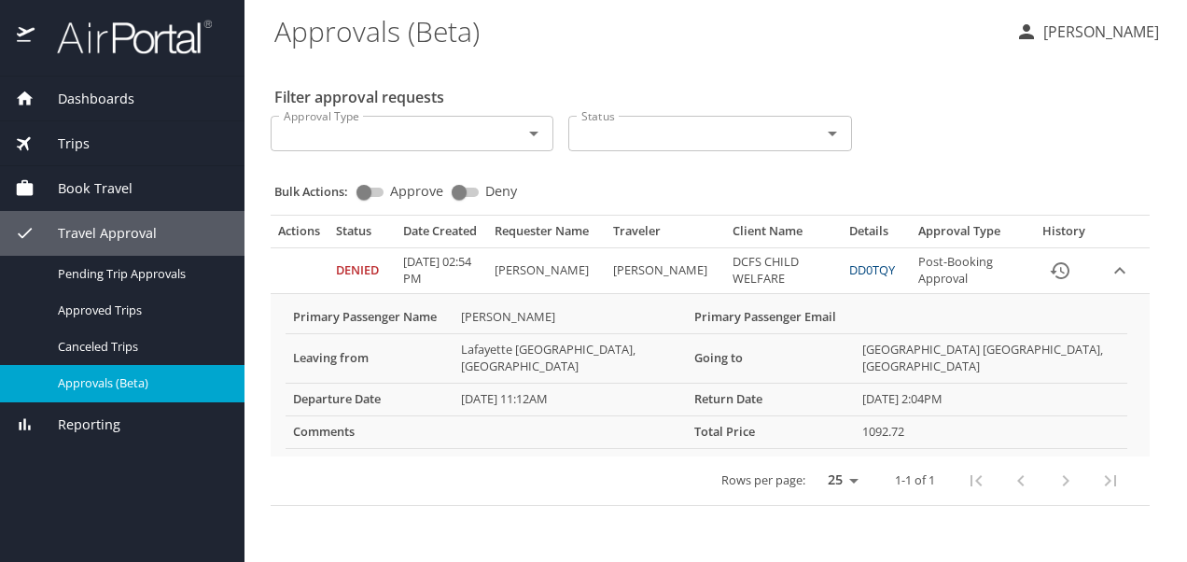
click at [619, 45] on \(Beta\) "Approvals (Beta)" at bounding box center [637, 31] width 726 height 58
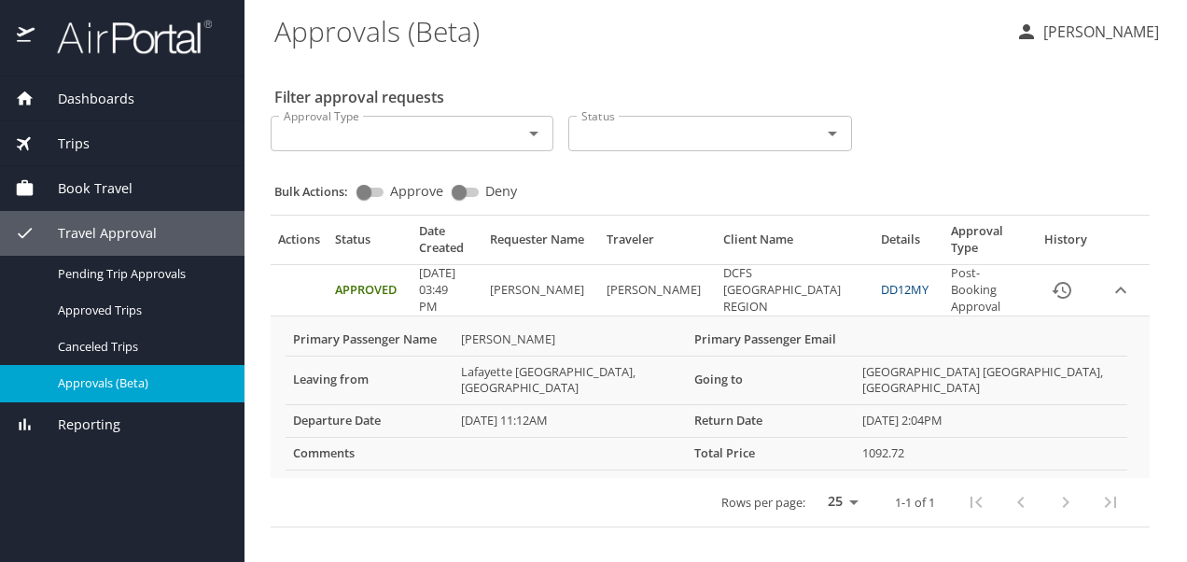
click at [1068, 301] on icon "History" at bounding box center [1062, 290] width 22 height 22
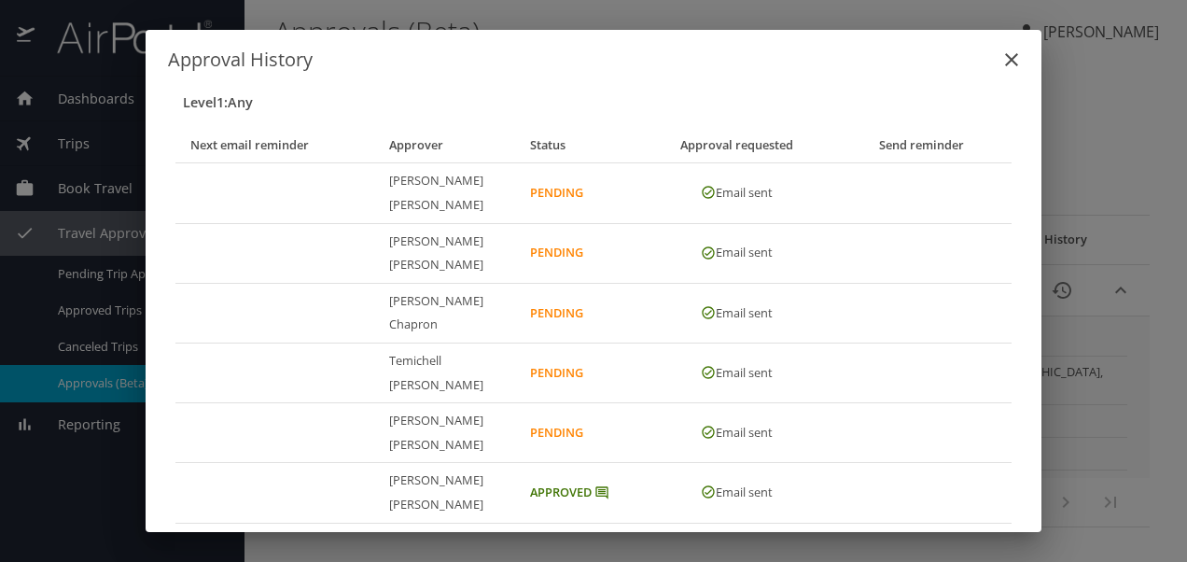
click at [1020, 62] on icon "close" at bounding box center [1012, 60] width 22 height 22
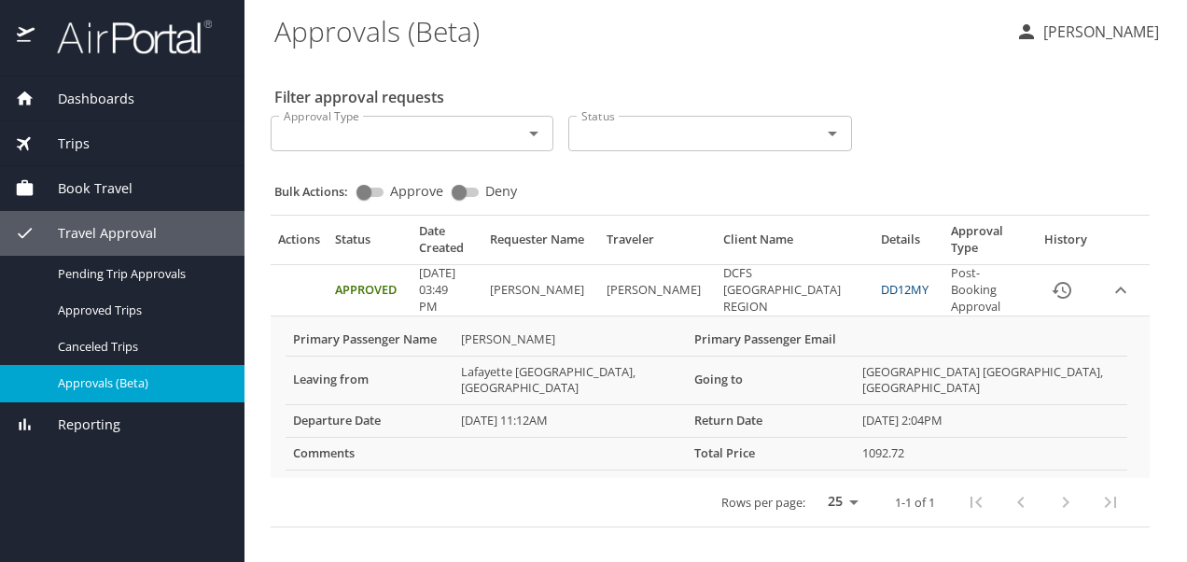
click at [890, 289] on link "DD12MY" at bounding box center [905, 289] width 48 height 17
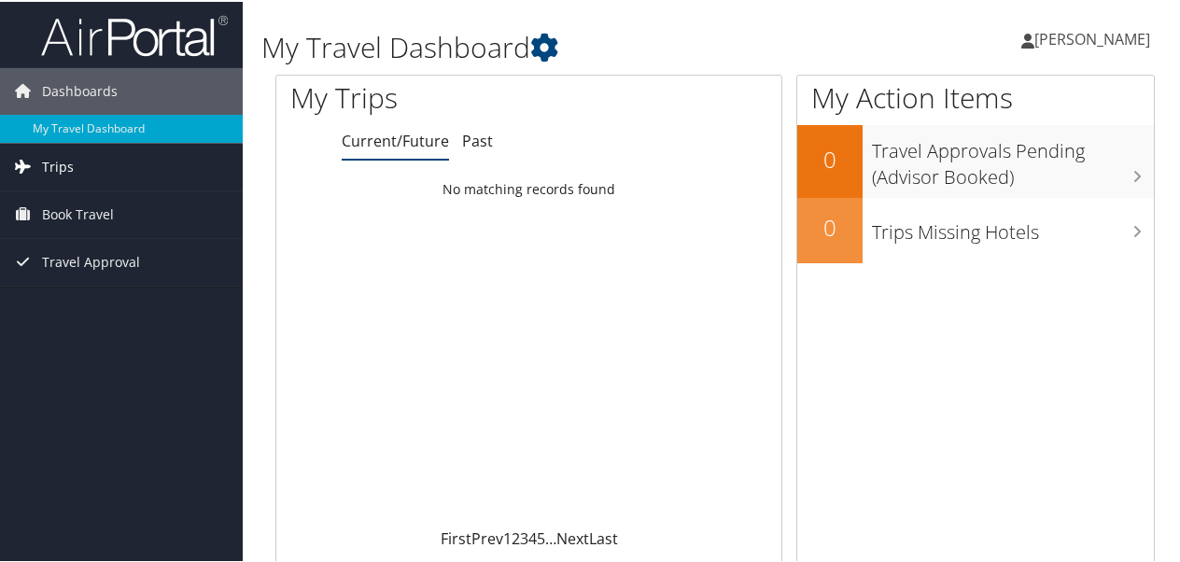
click at [109, 171] on link "Trips" at bounding box center [121, 165] width 243 height 47
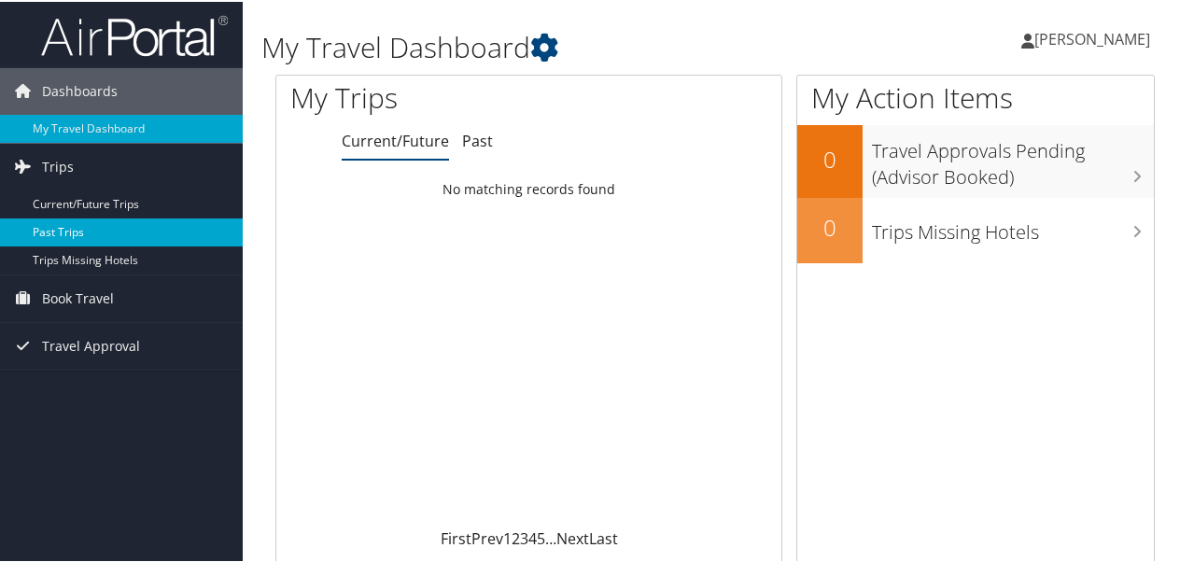
click at [136, 223] on link "Past Trips" at bounding box center [121, 231] width 243 height 28
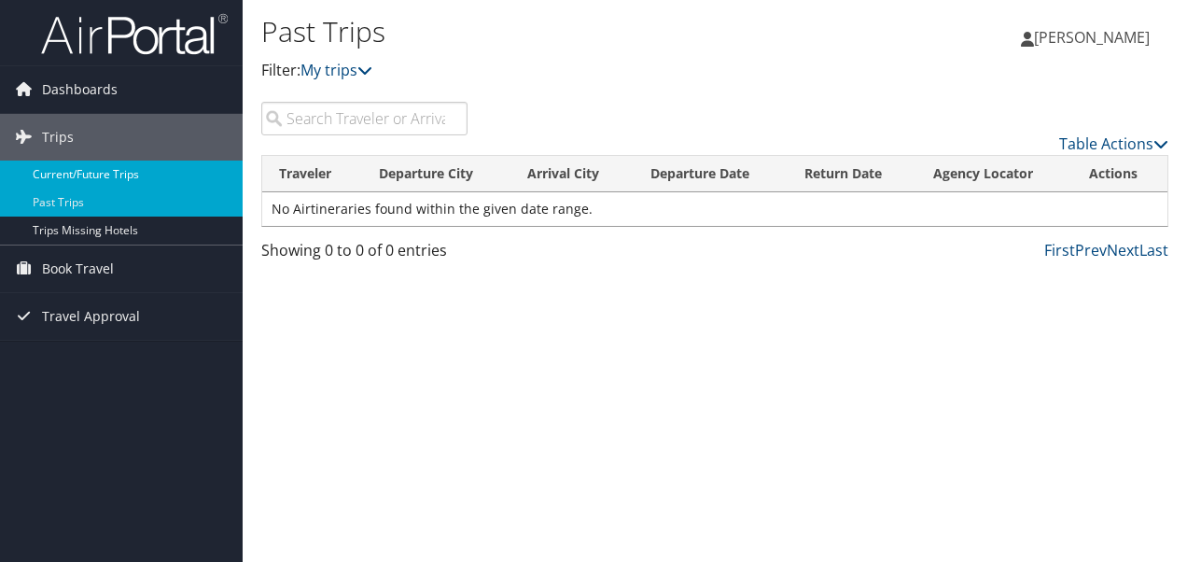
click at [142, 179] on link "Current/Future Trips" at bounding box center [121, 175] width 243 height 28
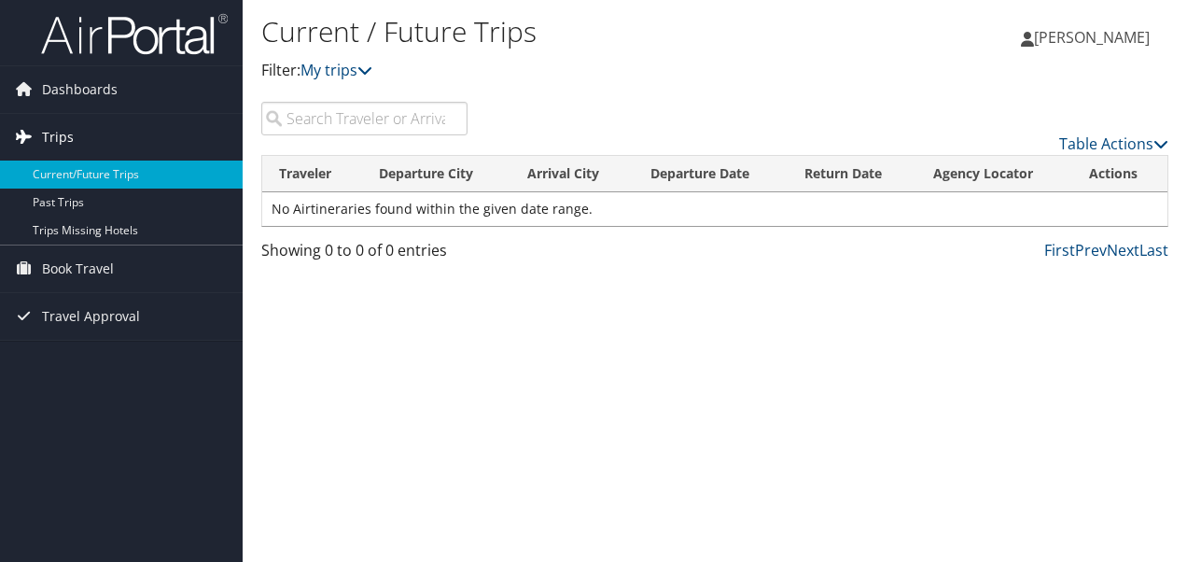
click at [116, 152] on link "Trips" at bounding box center [121, 137] width 243 height 47
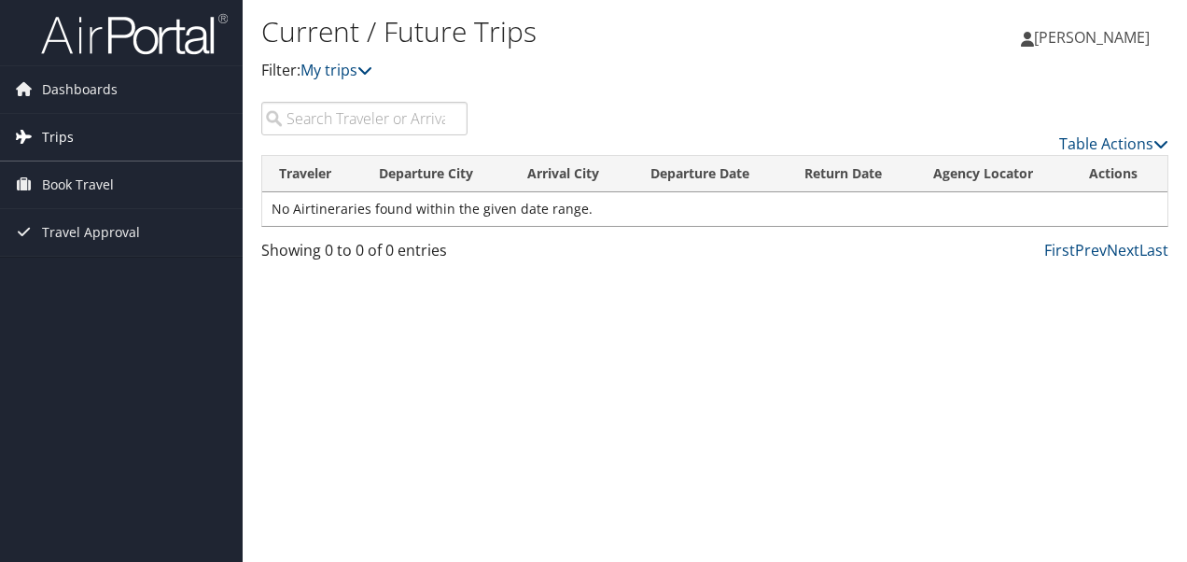
click at [146, 152] on link "Trips" at bounding box center [121, 137] width 243 height 47
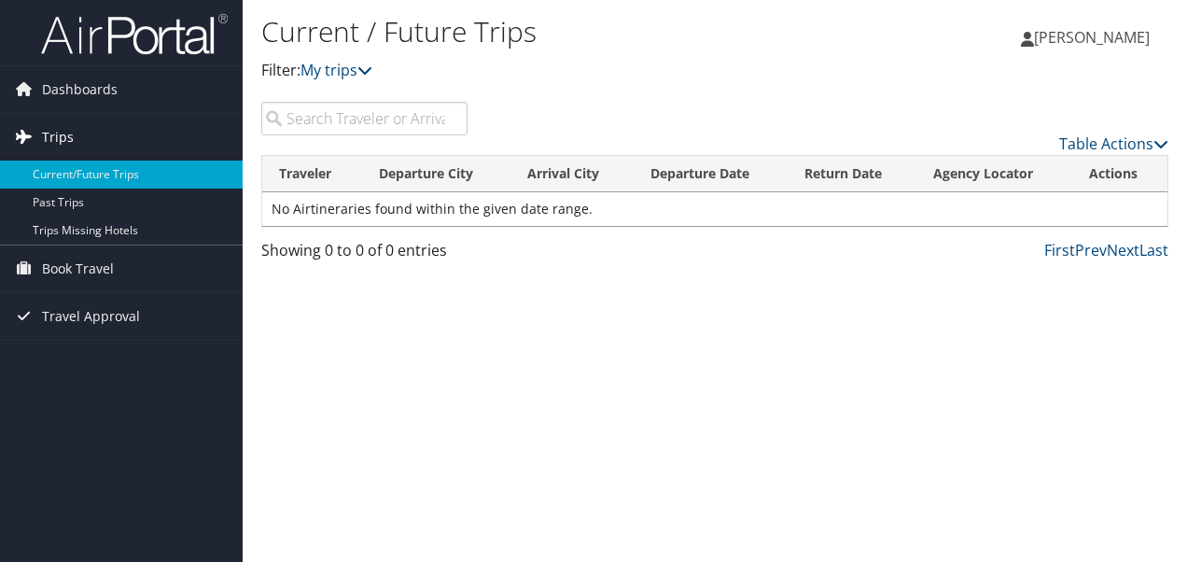
click at [69, 136] on span "Trips" at bounding box center [58, 137] width 32 height 47
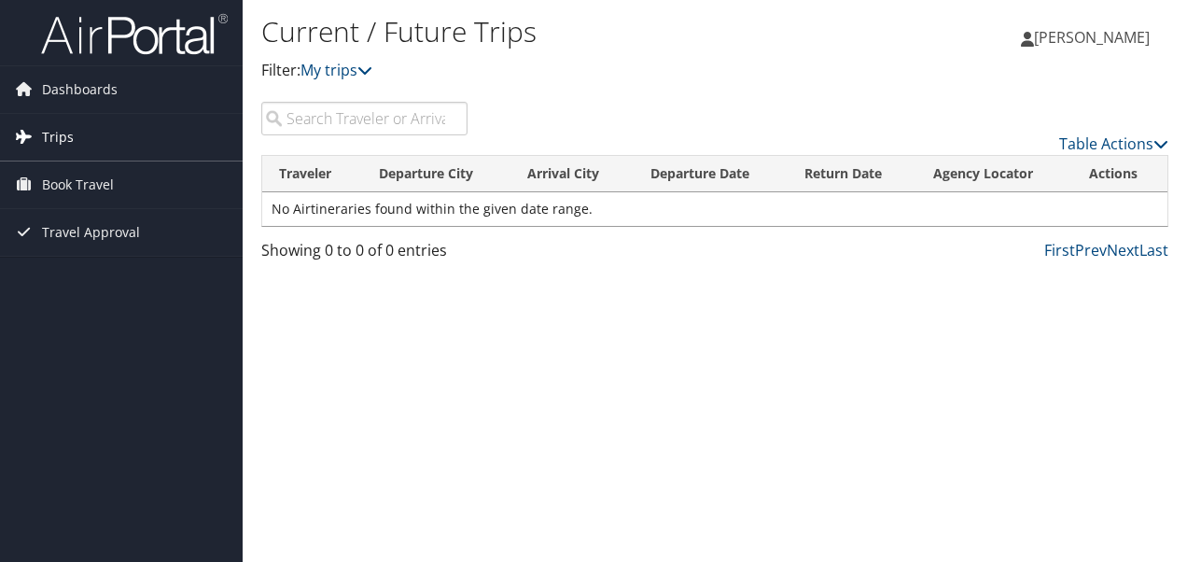
click at [119, 137] on link "Trips" at bounding box center [121, 137] width 243 height 47
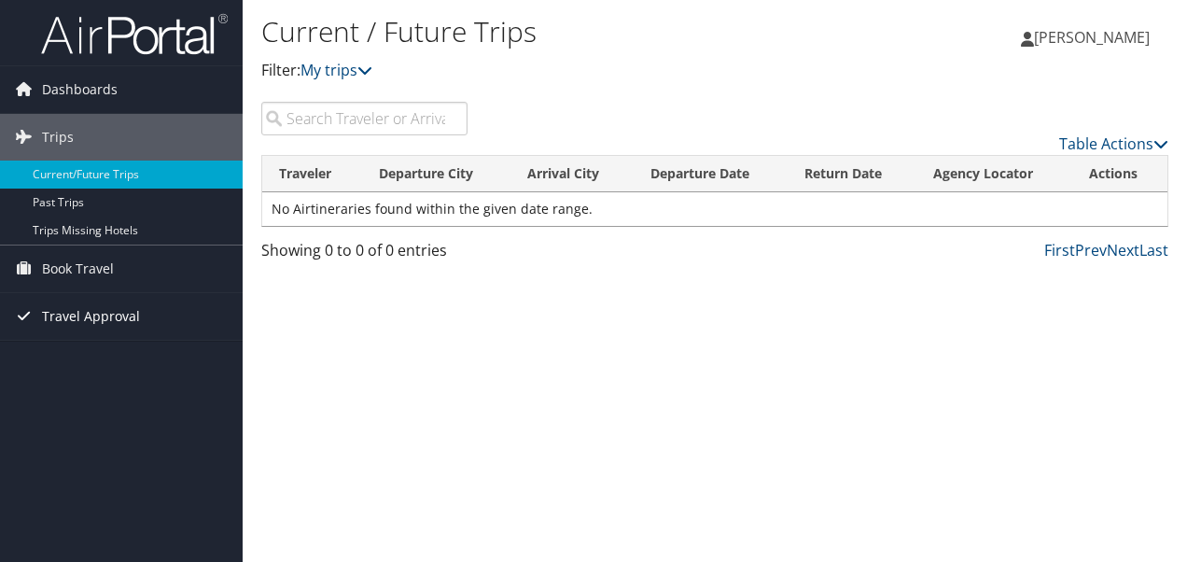
click at [85, 331] on span "Travel Approval" at bounding box center [91, 316] width 98 height 47
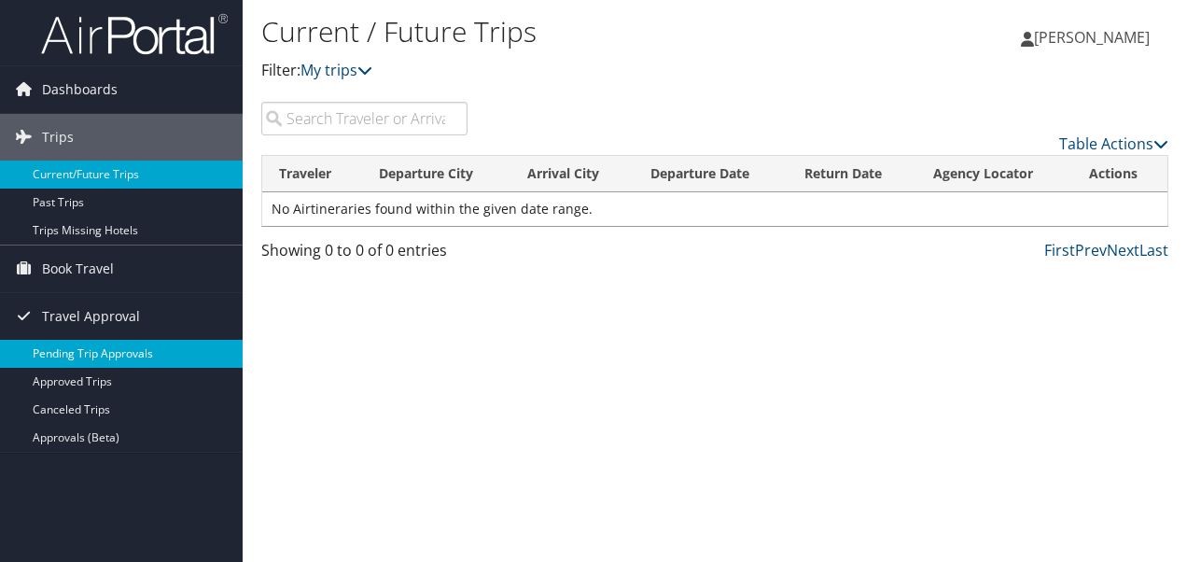
click at [143, 362] on link "Pending Trip Approvals" at bounding box center [121, 354] width 243 height 28
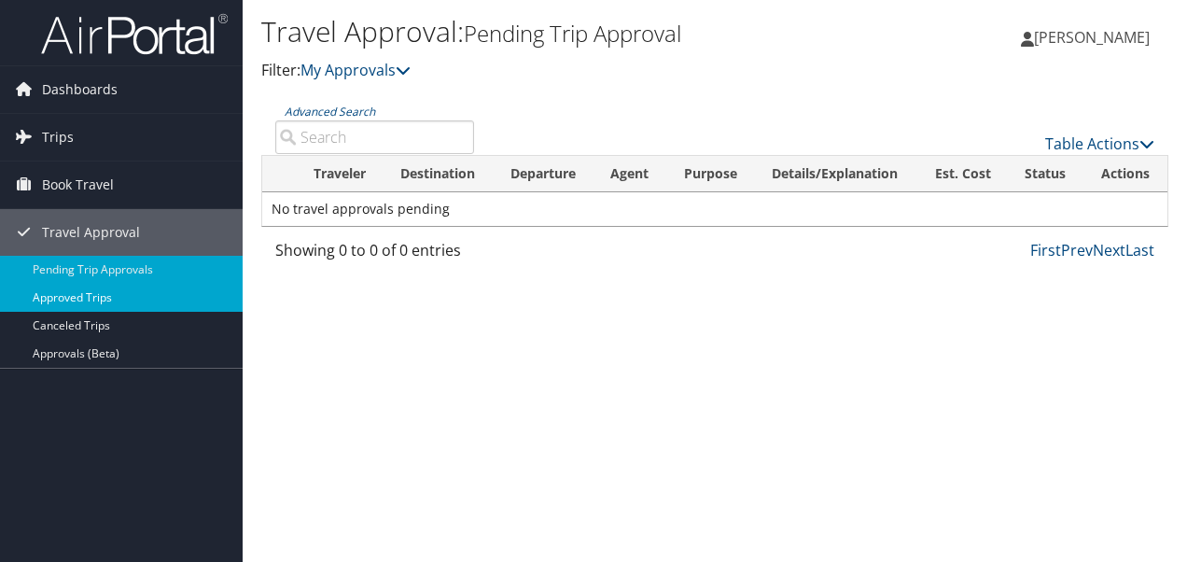
click at [125, 304] on link "Approved Trips" at bounding box center [121, 298] width 243 height 28
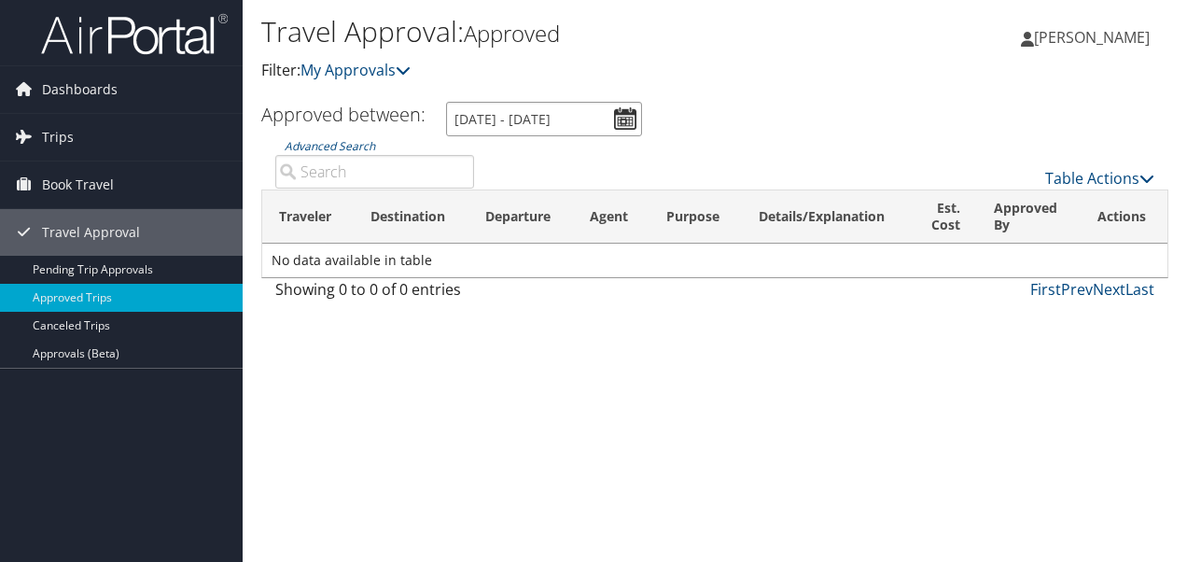
click at [625, 124] on input "[DATE] - [DATE]" at bounding box center [544, 119] width 196 height 35
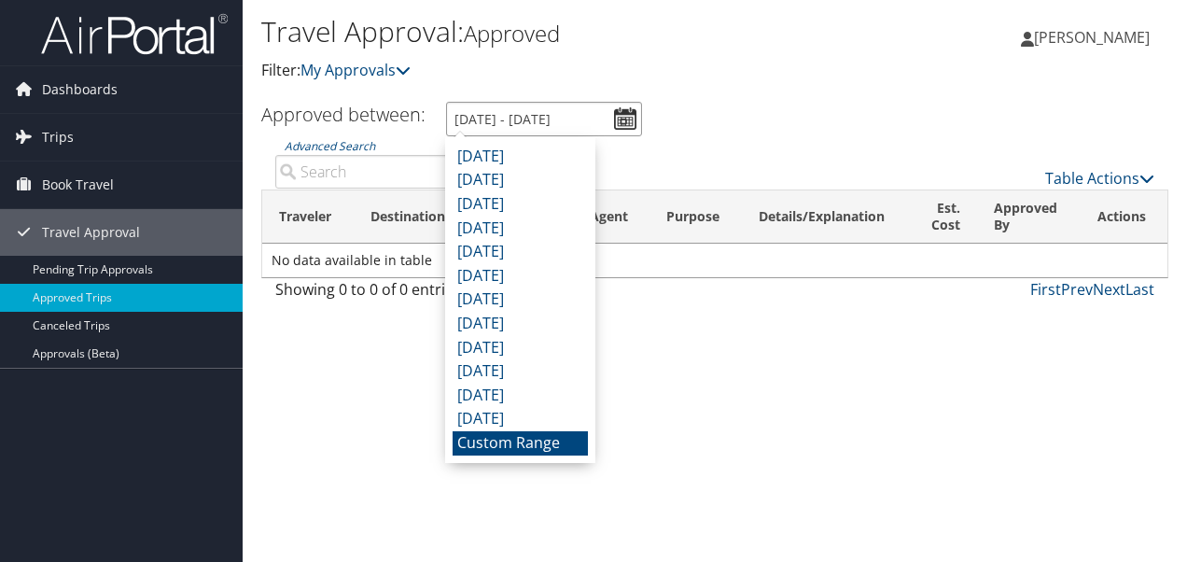
click at [556, 115] on input "[DATE] - [DATE]" at bounding box center [544, 119] width 196 height 35
click at [551, 112] on input "[DATE] - [DATE]" at bounding box center [544, 119] width 196 height 35
click at [524, 440] on li "Custom Range" at bounding box center [520, 443] width 135 height 24
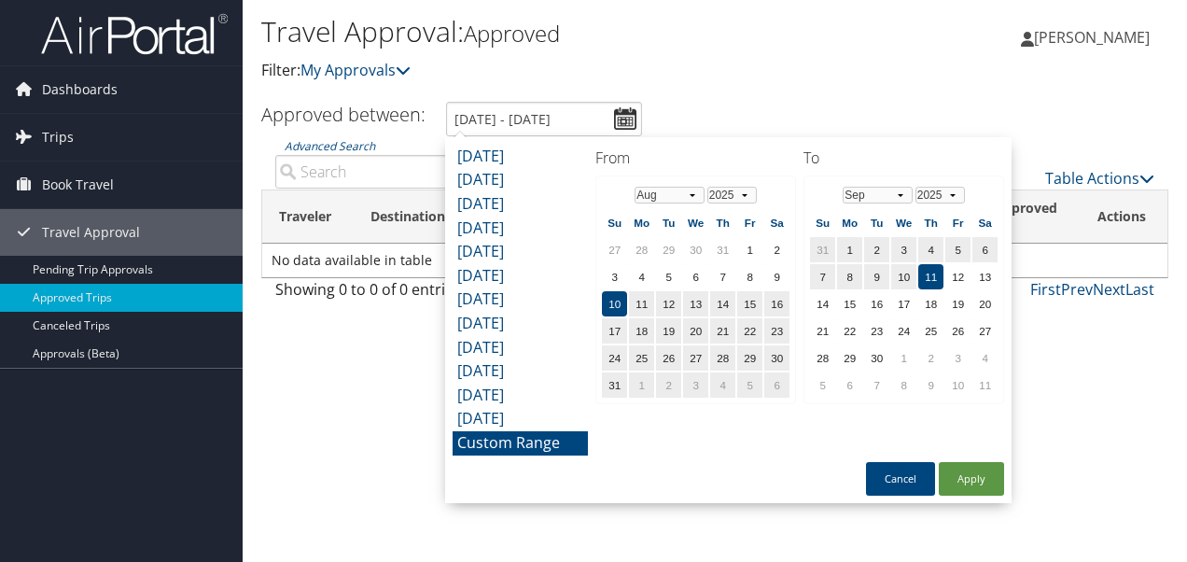
click at [925, 277] on td "11" at bounding box center [931, 276] width 25 height 25
click at [959, 275] on td "12" at bounding box center [958, 276] width 25 height 25
click at [964, 475] on button "Apply" at bounding box center [971, 479] width 65 height 34
type input "[DATE] - [DATE]"
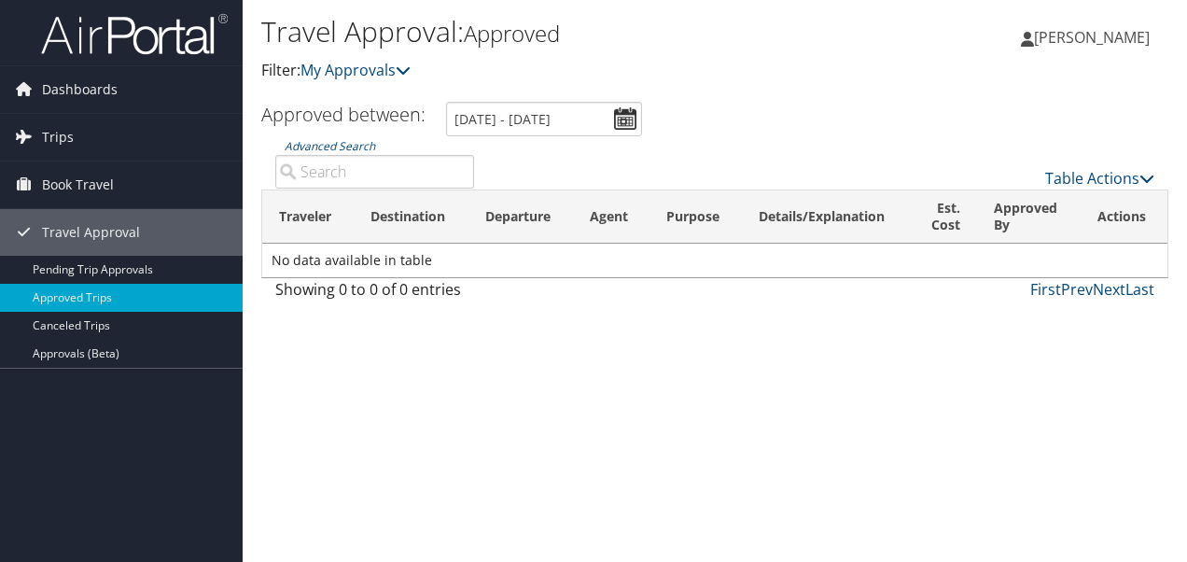
click at [567, 385] on div "Travel Approval: Approved Filter: My Approvals [PERSON_NAME] [PERSON_NAME] My S…" at bounding box center [715, 281] width 945 height 562
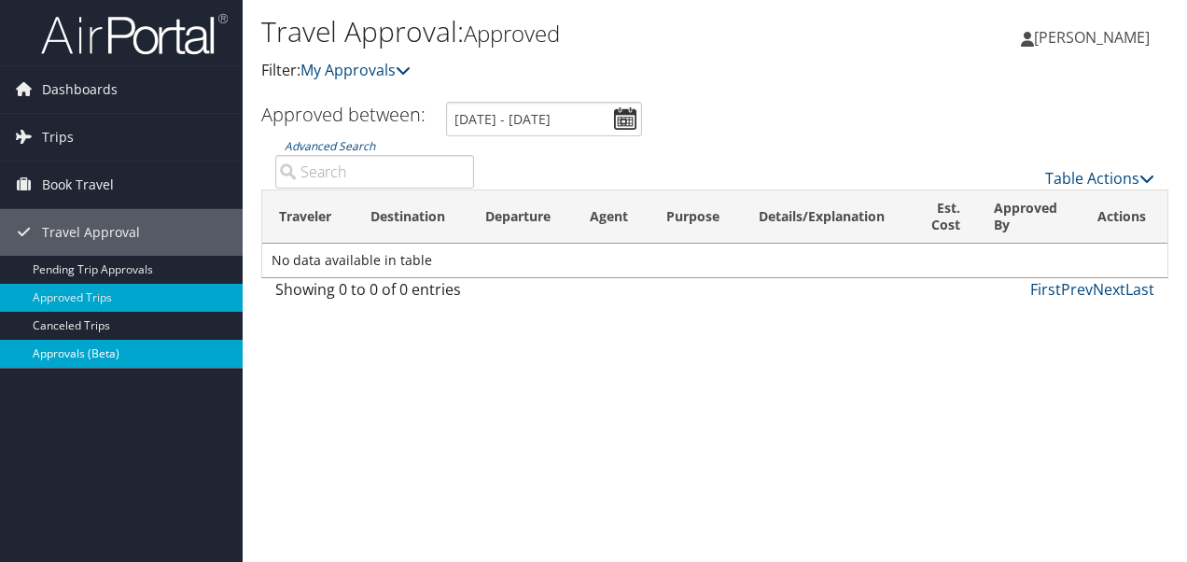
click at [132, 355] on link "Approvals (Beta)" at bounding box center [121, 354] width 243 height 28
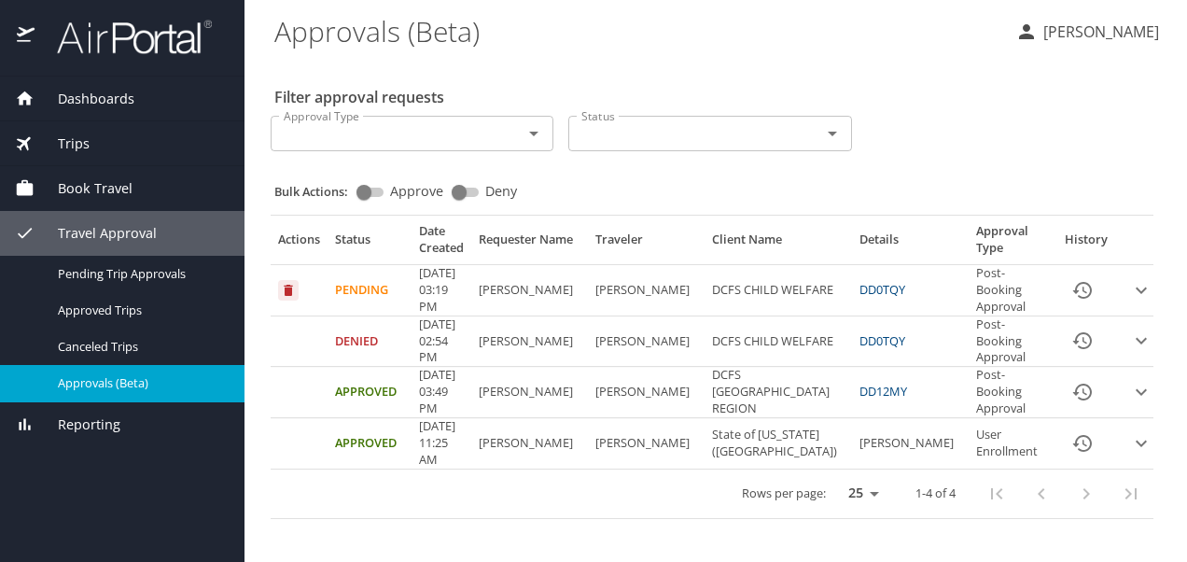
click at [1130, 381] on icon "expand row" at bounding box center [1141, 392] width 22 height 22
